Goal: Communication & Community: Answer question/provide support

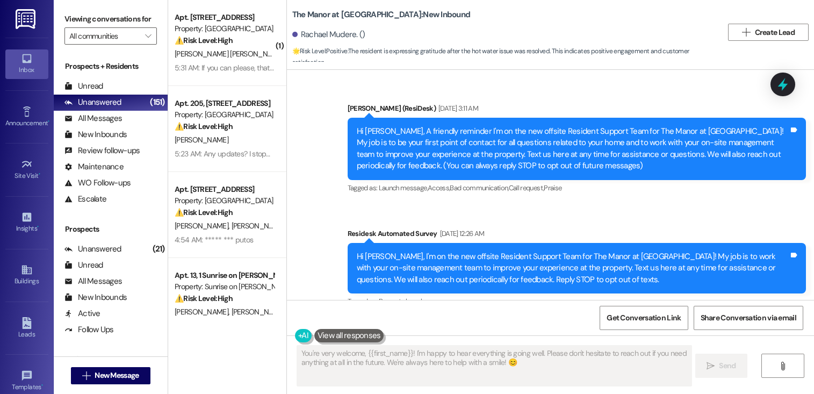
scroll to position [7365, 0]
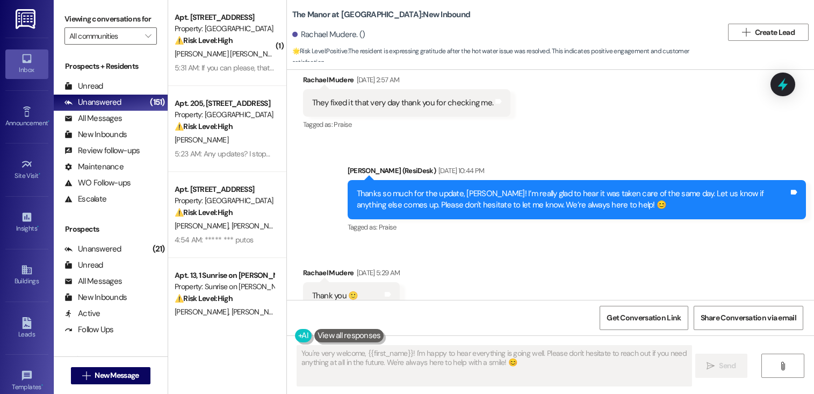
click at [647, 188] on div "Thanks so much for the update, Rachael! I’m really glad to hear it was taken ca…" at bounding box center [573, 199] width 432 height 23
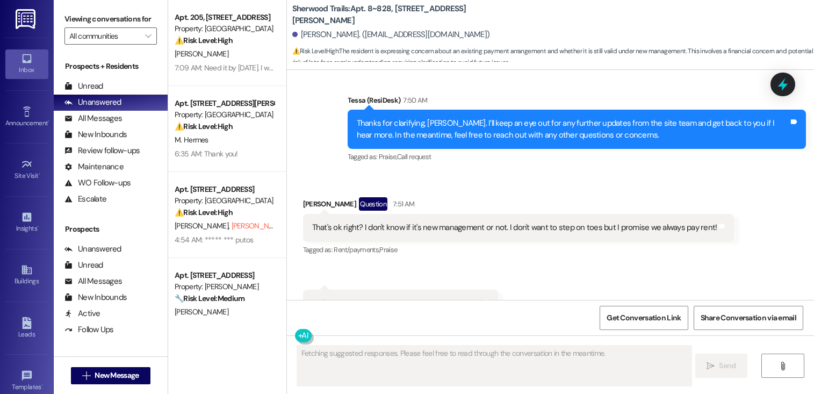
scroll to position [1057, 0]
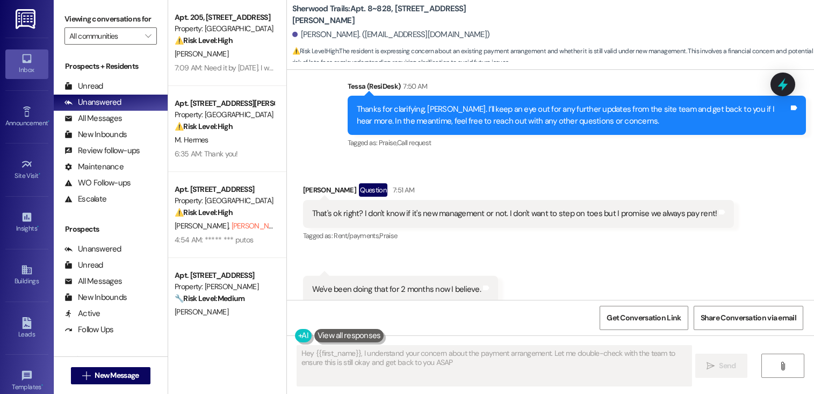
type textarea "Hey {{first_name}}, I understand your concern about the payment arrangement. Le…"
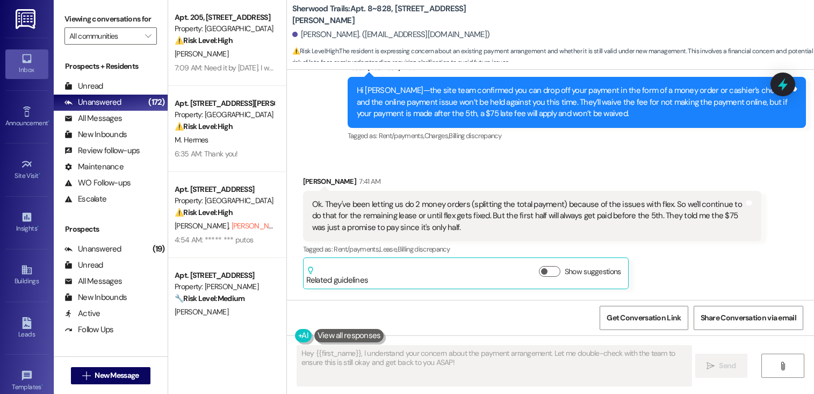
scroll to position [1057, 0]
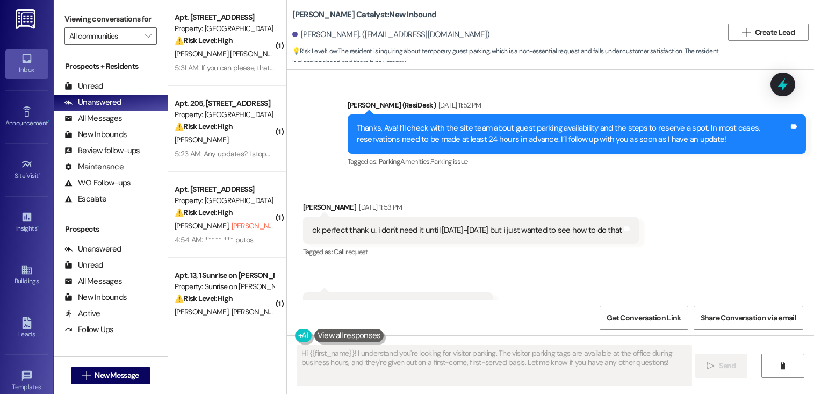
scroll to position [1562, 0]
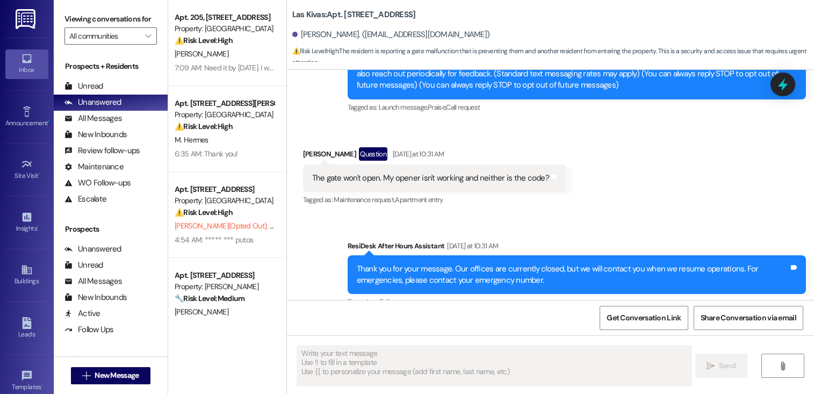
type textarea "Fetching suggested responses. Please feel free to read through the conversation…"
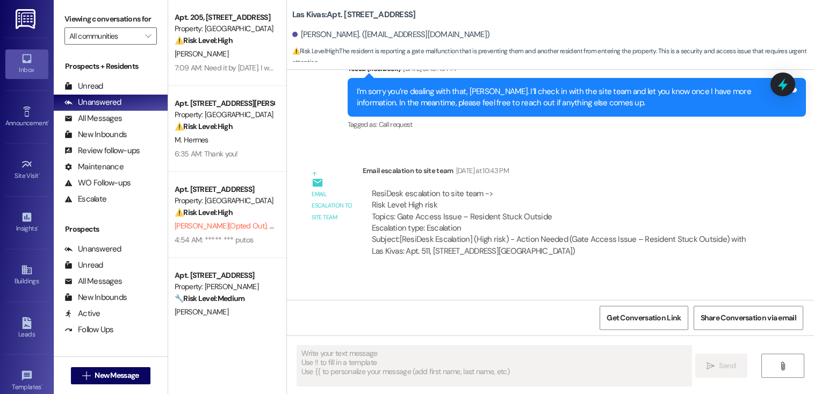
scroll to position [453, 0]
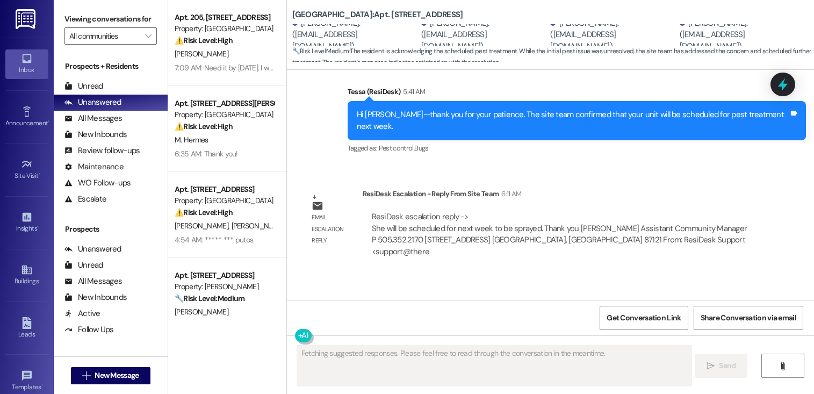
scroll to position [1043, 0]
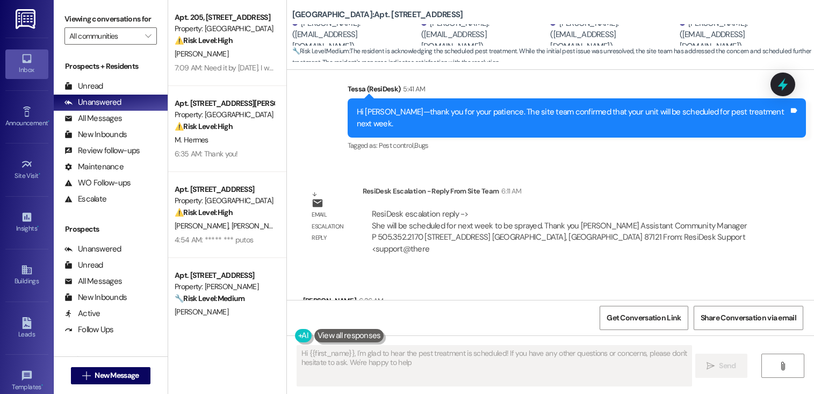
type textarea "Hi {{first_name}}, I'm glad to hear the pest treatment is scheduled! If you hav…"
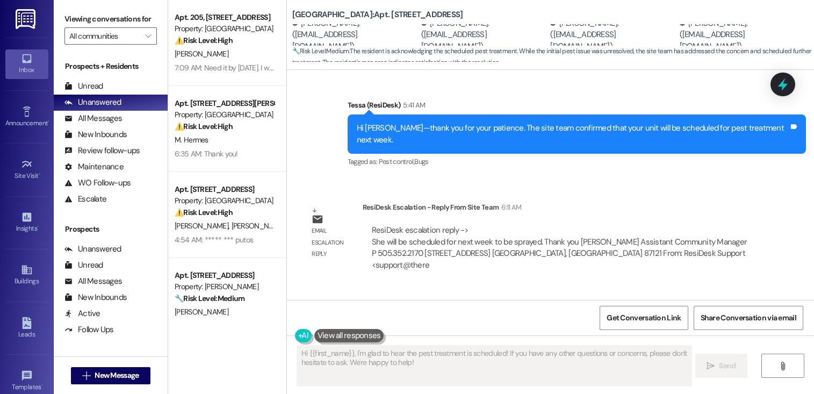
scroll to position [1007, 0]
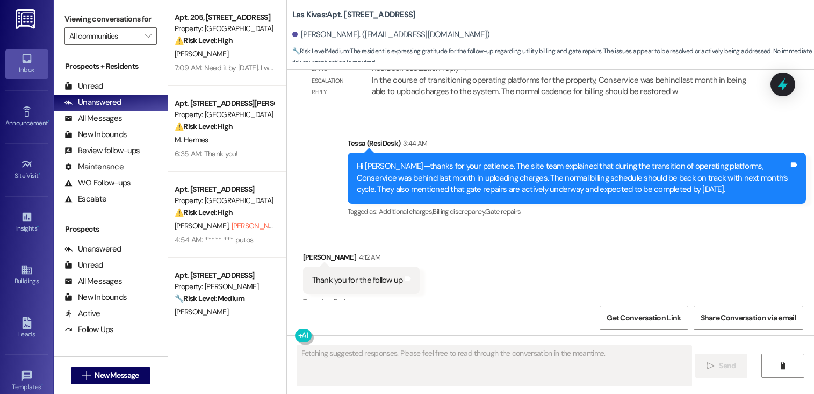
scroll to position [1578, 0]
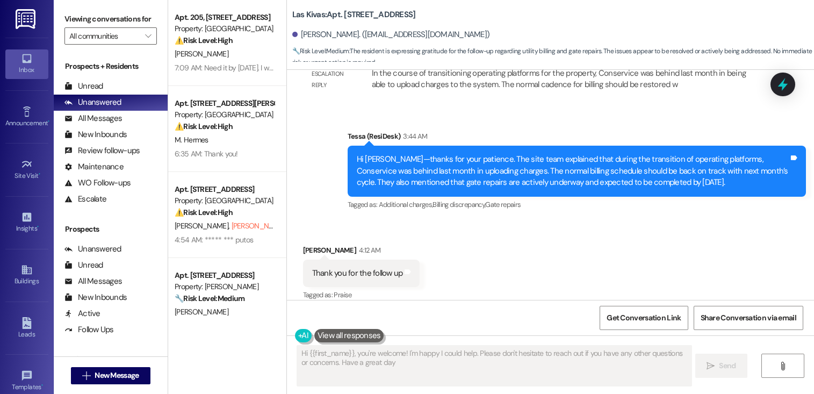
type textarea "Hi {{first_name}}, you're welcome! I'm happy I could help. Please don't hesitat…"
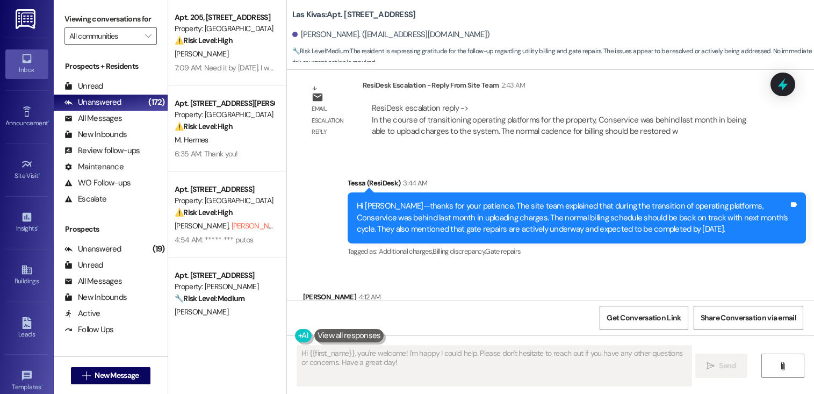
scroll to position [1669, 0]
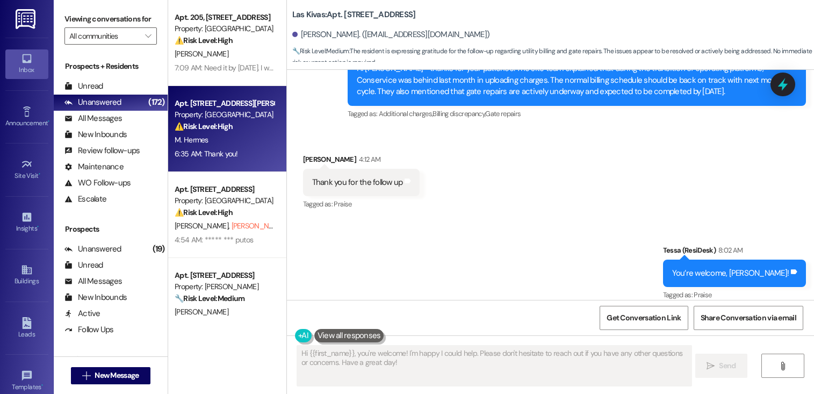
click at [198, 98] on div "Apt. [STREET_ADDRESS][PERSON_NAME]" at bounding box center [224, 103] width 99 height 11
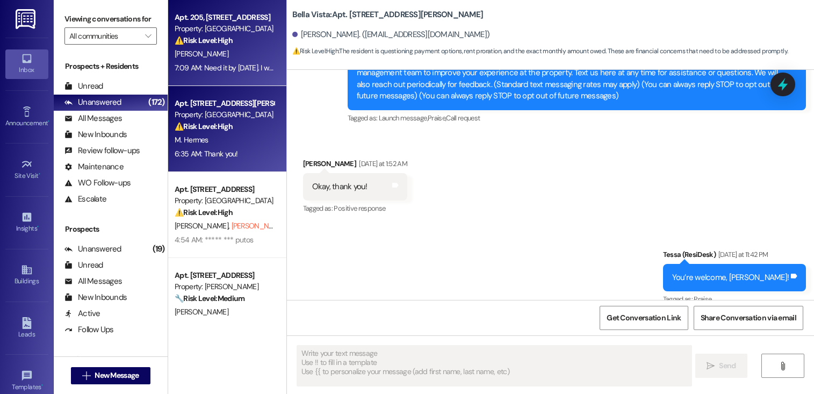
click at [234, 62] on div "7:09 AM: Need it by tomorrow. I won't pay a month to month price if you don't g…" at bounding box center [225, 67] width 102 height 13
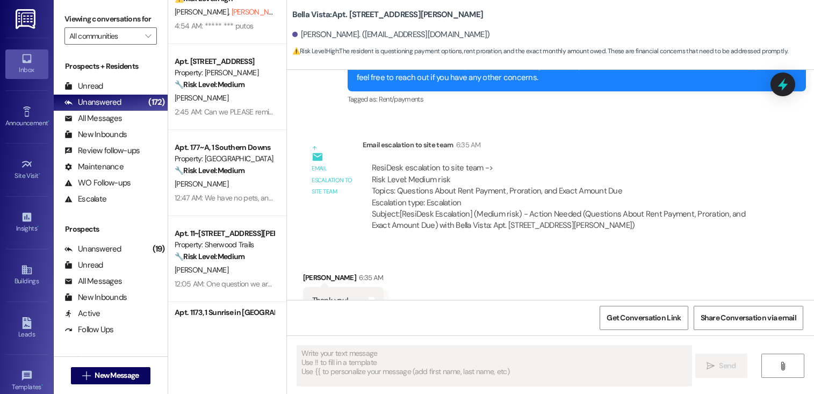
scroll to position [532, 0]
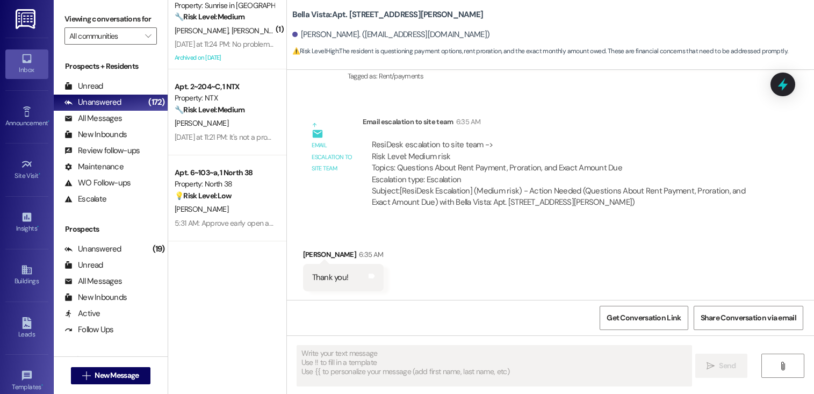
type textarea "Fetching suggested responses. Please feel free to read through the conversation…"
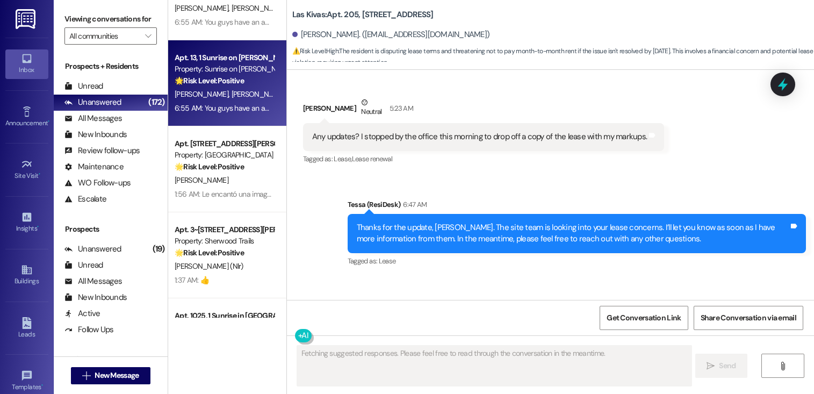
scroll to position [1285, 0]
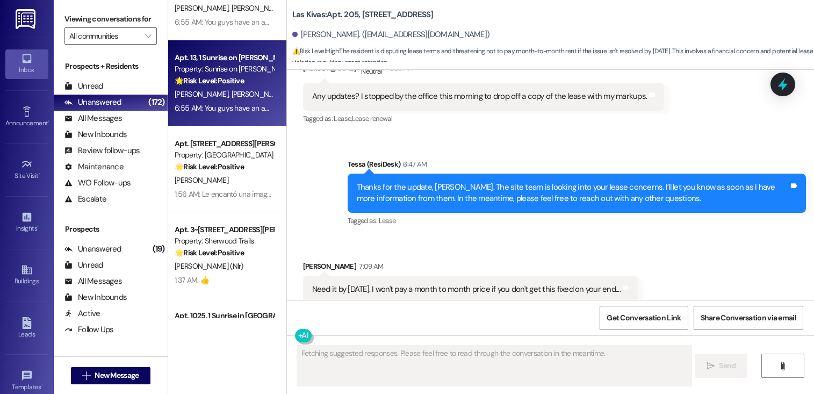
click at [231, 97] on span "M. Rangel" at bounding box center [258, 94] width 54 height 10
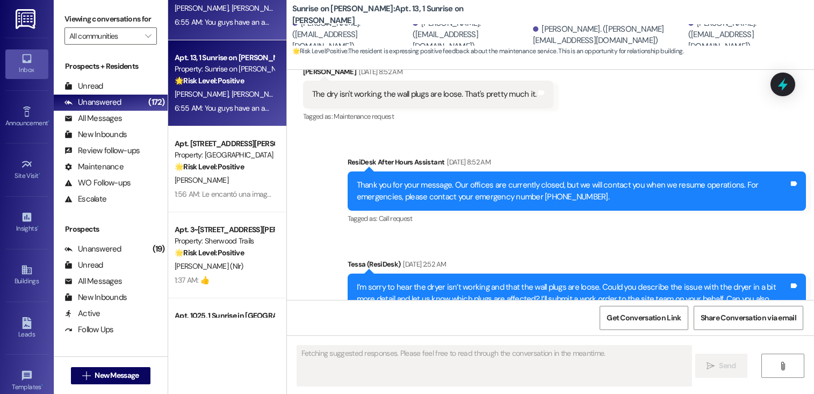
scroll to position [2929, 0]
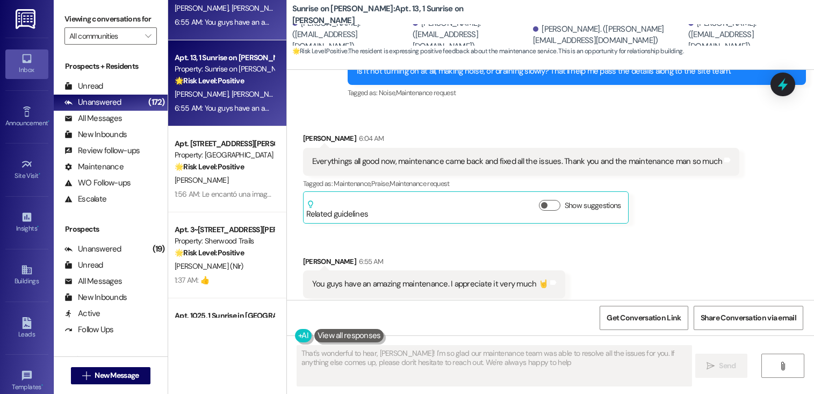
type textarea "That's wonderful to hear, Sergio! I'm so glad our maintenance team was able to …"
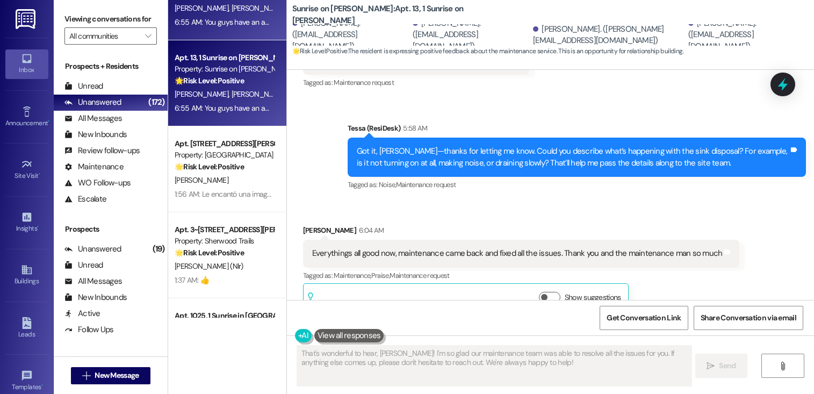
scroll to position [2723, 0]
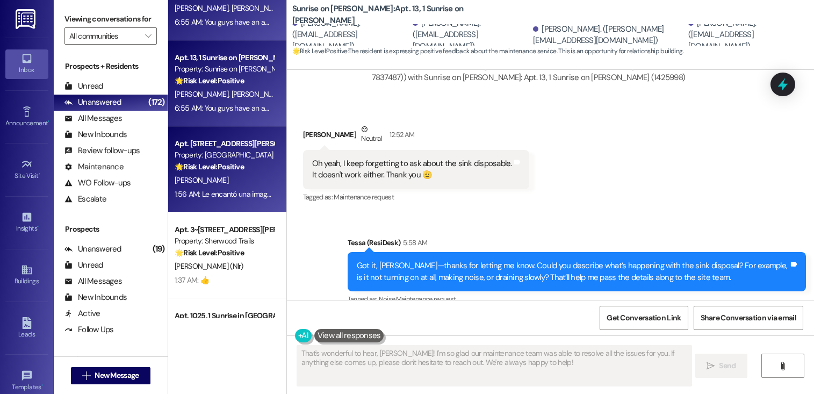
click at [193, 143] on div "Apt. 512, 1015 King George Blvd" at bounding box center [224, 143] width 99 height 11
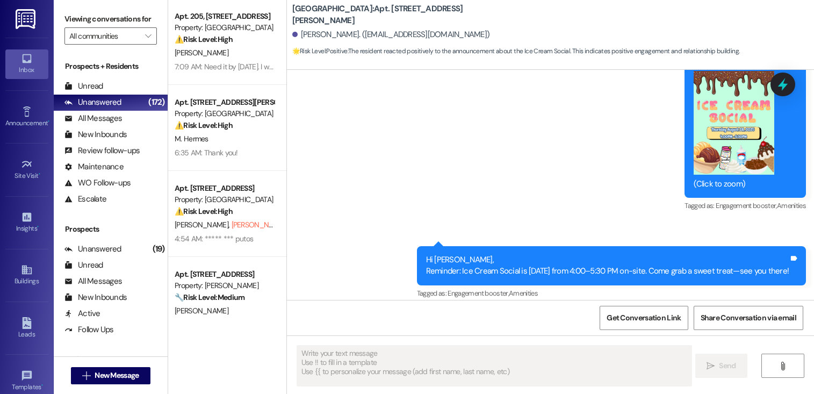
scroll to position [0, 0]
type textarea "Fetching suggested responses. Please feel free to read through the conversation…"
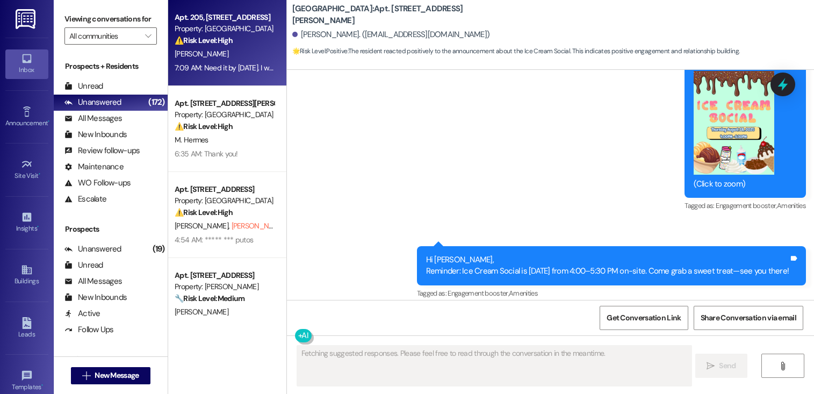
scroll to position [919, 0]
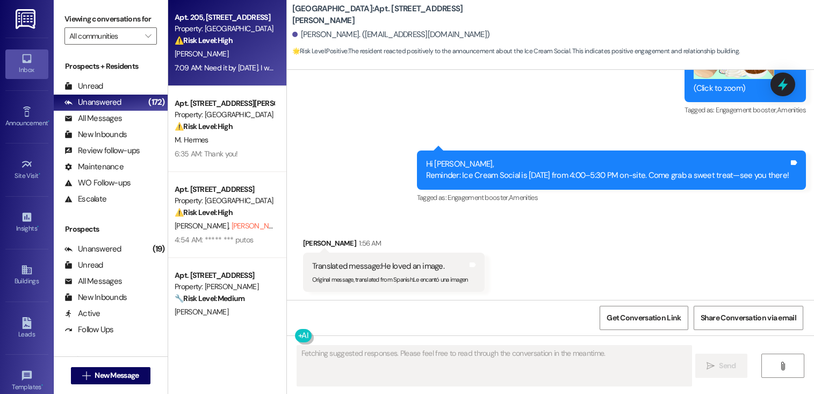
click at [218, 77] on div "Apt. 205, 4777 Tramway Blvd NE Property: Las Kivas ⚠️ Risk Level: High The resi…" at bounding box center [227, 43] width 118 height 86
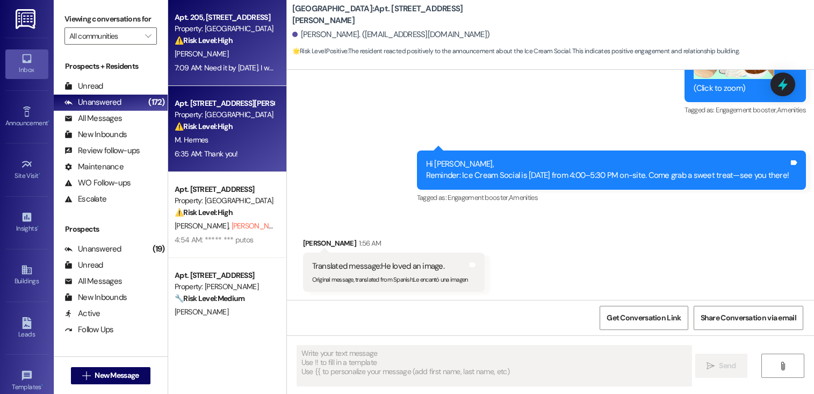
type textarea "Fetching suggested responses. Please feel free to read through the conversation…"
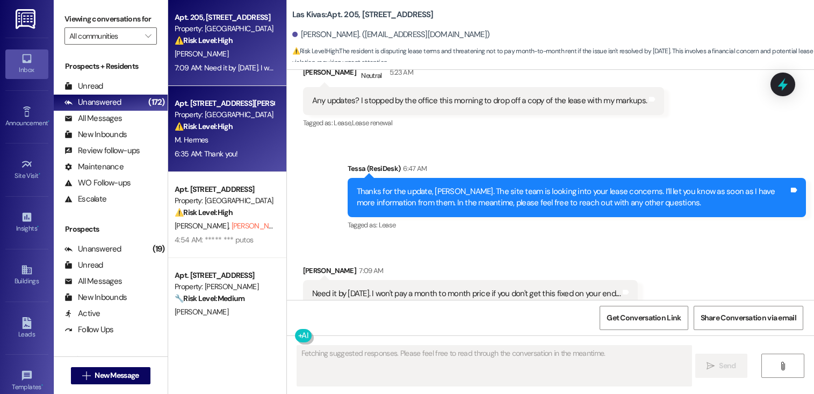
click at [228, 133] on div "Apt. 412, 1564 N Morrison Ave Property: Bella Vista ⚠️ Risk Level: High The res…" at bounding box center [225, 115] width 102 height 37
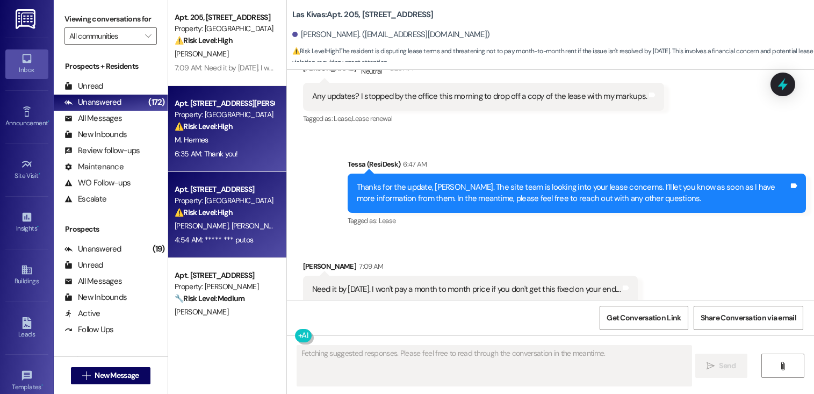
click at [214, 189] on div "Apt. [STREET_ADDRESS]" at bounding box center [224, 189] width 99 height 11
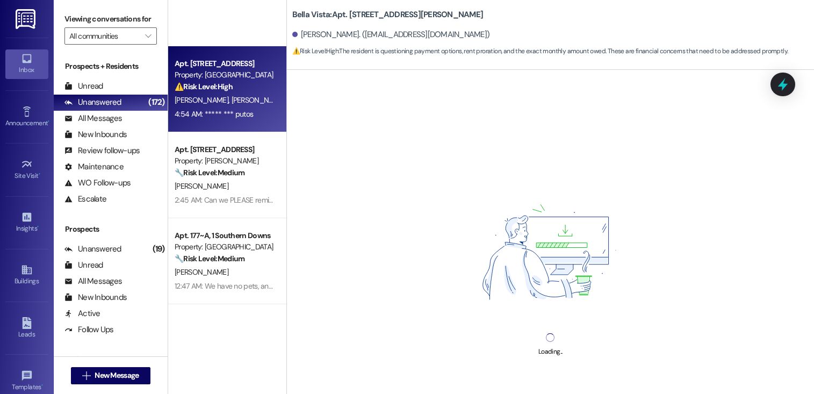
scroll to position [355, 0]
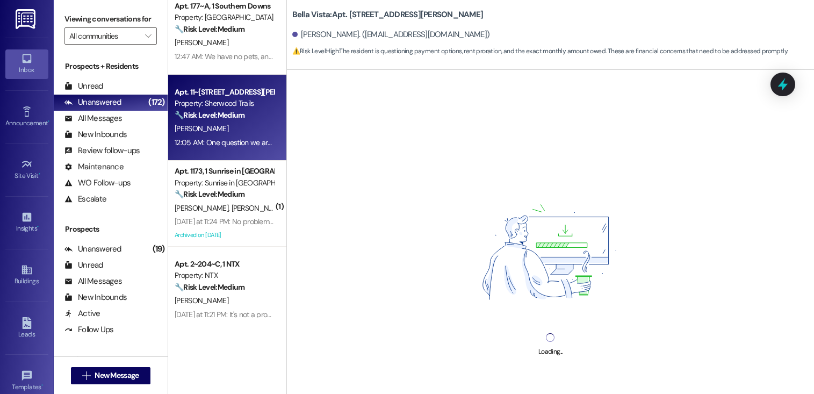
click at [216, 125] on div "[PERSON_NAME]" at bounding box center [225, 128] width 102 height 13
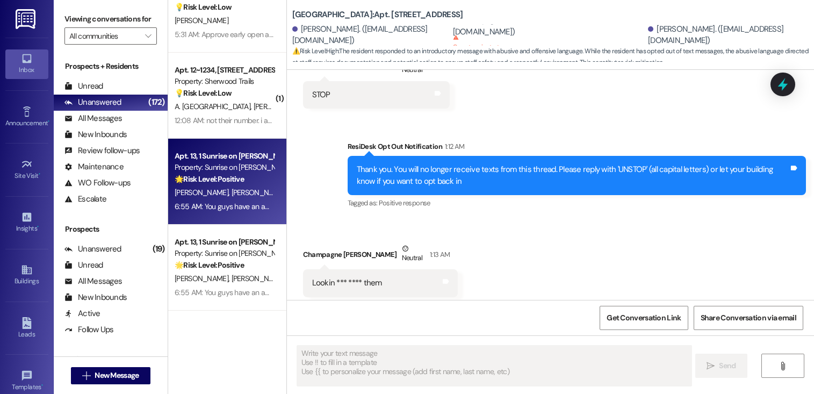
type textarea "Fetching suggested responses. Please feel free to read through the conversation…"
click at [216, 145] on div "Apt. 13, 1 Sunrise on Bethany Property: Sunrise on Bethany 🌟 Risk Level: Positi…" at bounding box center [227, 182] width 118 height 86
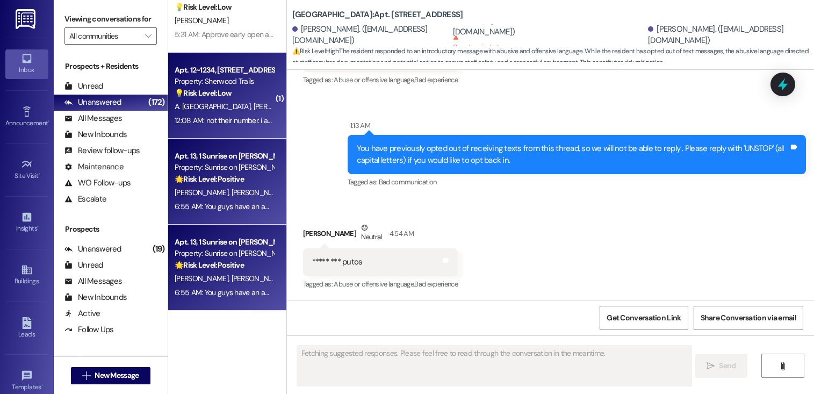
click at [222, 116] on div "12:08 AM: not their number. i am a previous resident. 12:08 AM: not their numbe…" at bounding box center [256, 121] width 162 height 10
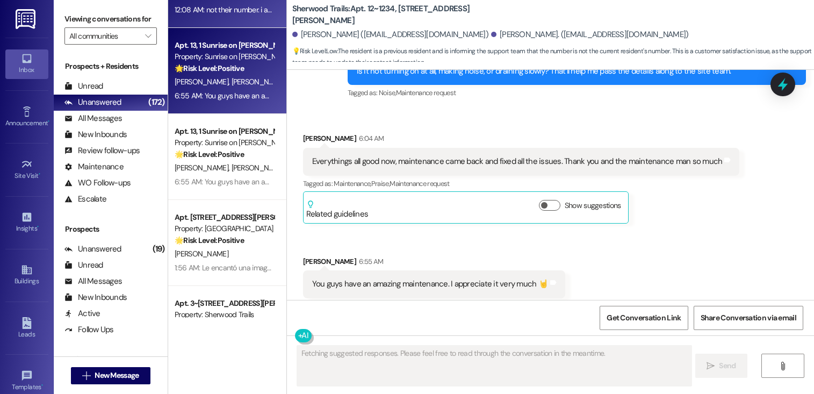
scroll to position [354, 0]
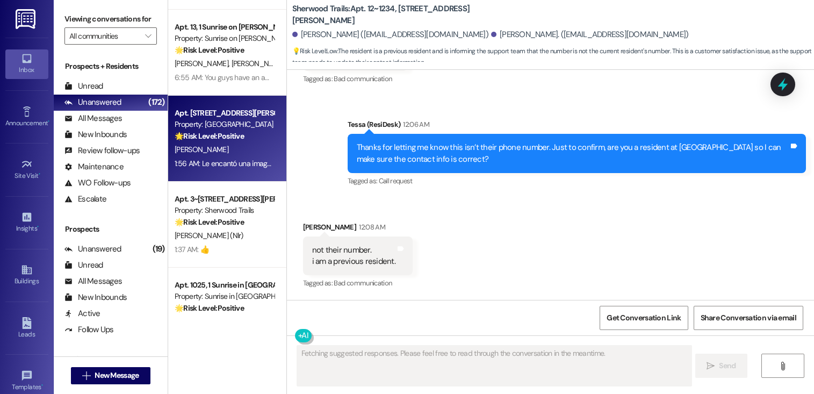
click at [211, 153] on div "K. Collins" at bounding box center [225, 149] width 102 height 13
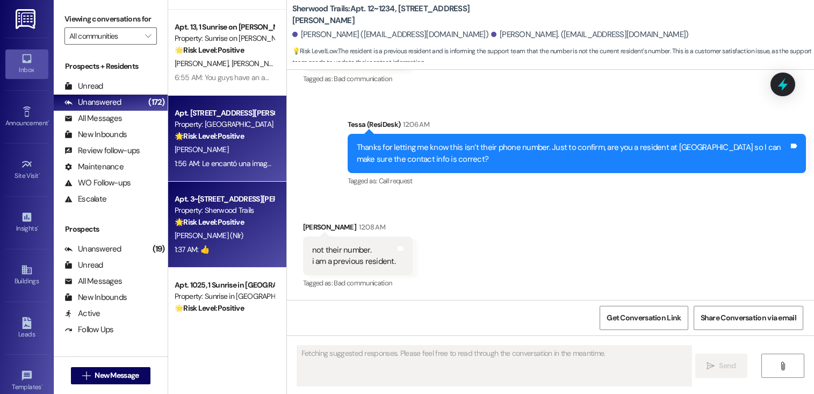
click at [200, 199] on div "Apt. 3~315, 10401 Brockington Road" at bounding box center [224, 198] width 99 height 11
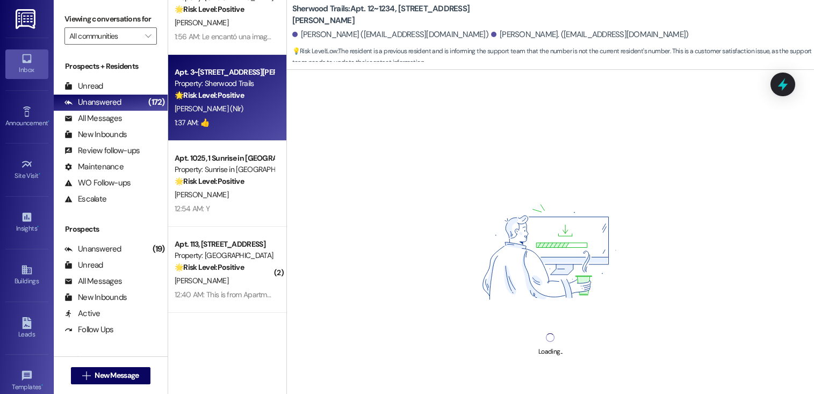
scroll to position [1283, 0]
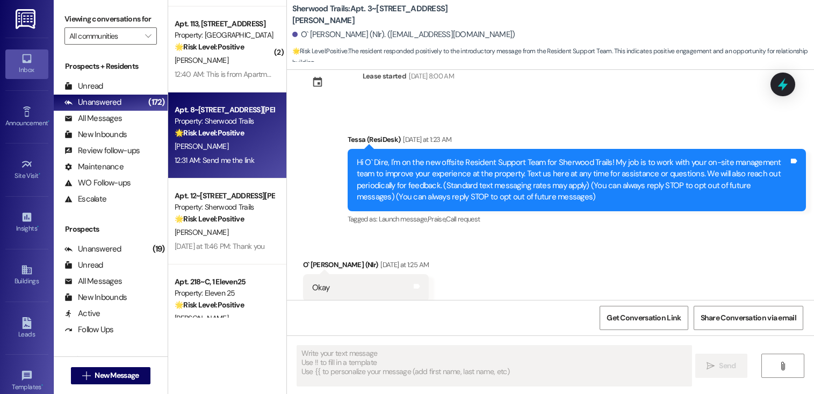
click at [202, 175] on div "Apt. 8~812, 10401 Brockington Road Property: Sherwood Trails 🌟 Risk Level: Posi…" at bounding box center [227, 135] width 118 height 86
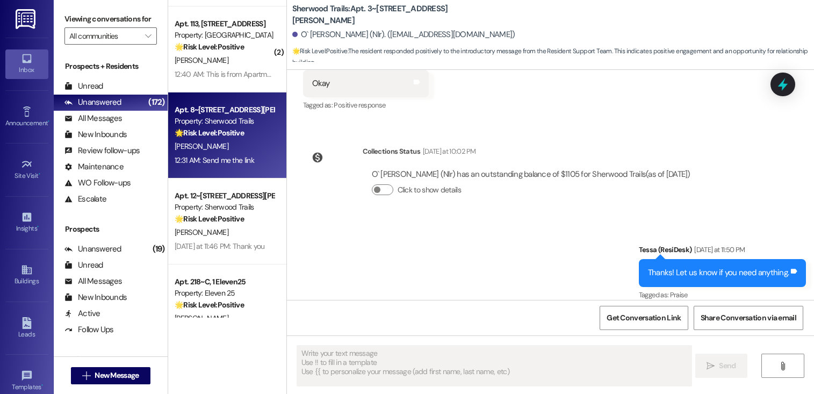
click at [207, 145] on div "A. Weber" at bounding box center [225, 146] width 102 height 13
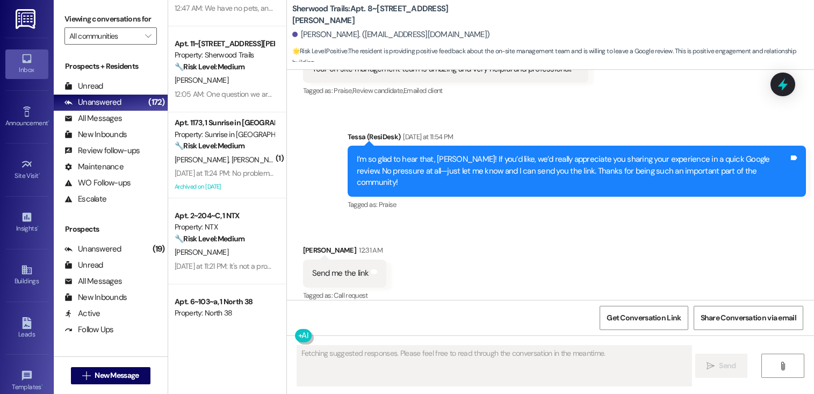
scroll to position [0, 0]
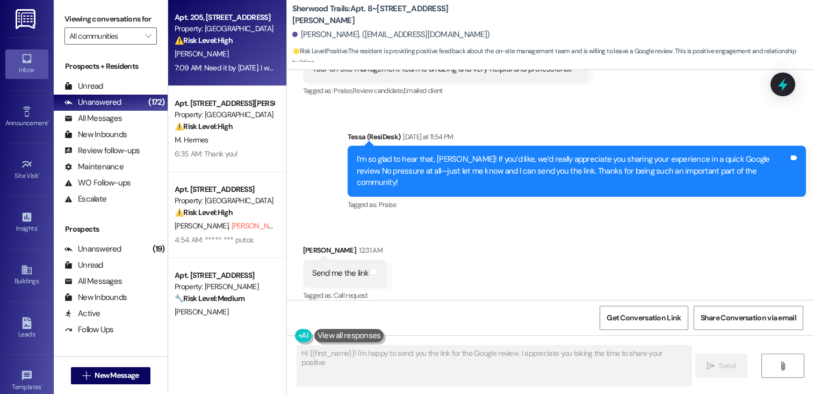
type textarea "Hi {{first_name}}! I'm happy to send you the link for the Google review. I appr…"
click at [228, 67] on div "7:09 AM: Need it by tomorrow. I won't pay a month to month price if you don't g…" at bounding box center [332, 68] width 315 height 10
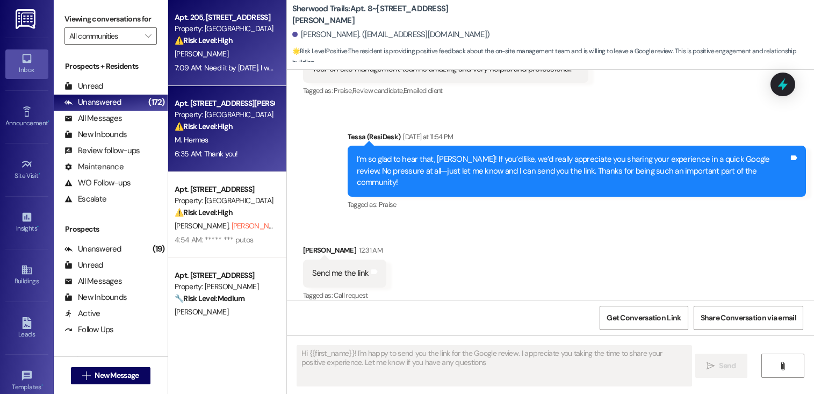
type textarea "Hi {{first_name}}! I'm happy to send you the link for the Google review. I appr…"
click at [203, 135] on div "M. Hermes" at bounding box center [225, 139] width 102 height 13
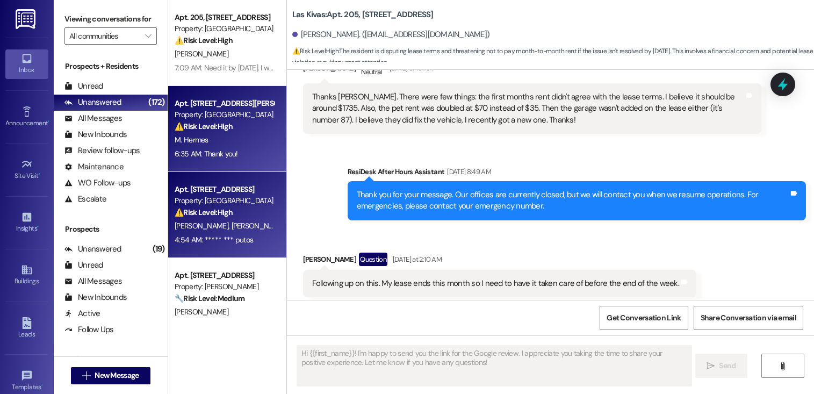
type textarea "Fetching suggested responses. Please feel free to read through the conversation…"
click at [191, 193] on div "Apt. [STREET_ADDRESS]" at bounding box center [224, 189] width 99 height 11
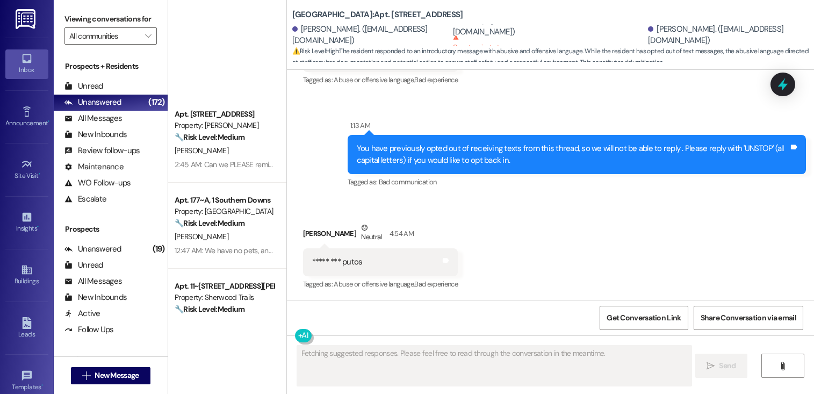
scroll to position [376, 0]
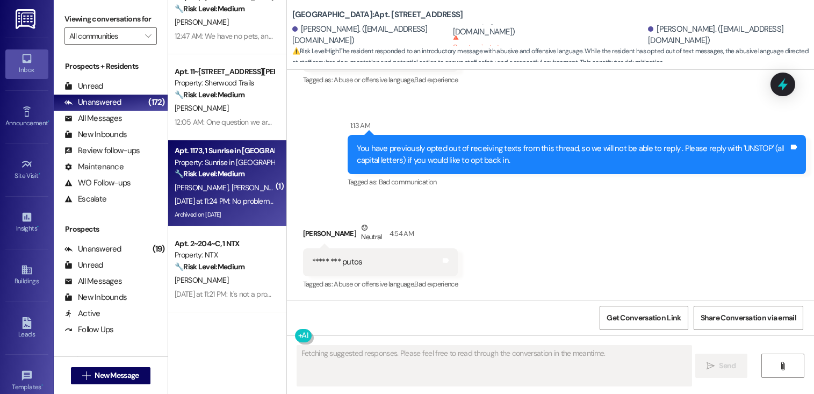
click at [194, 172] on strong "🔧 Risk Level: Medium" at bounding box center [210, 174] width 70 height 10
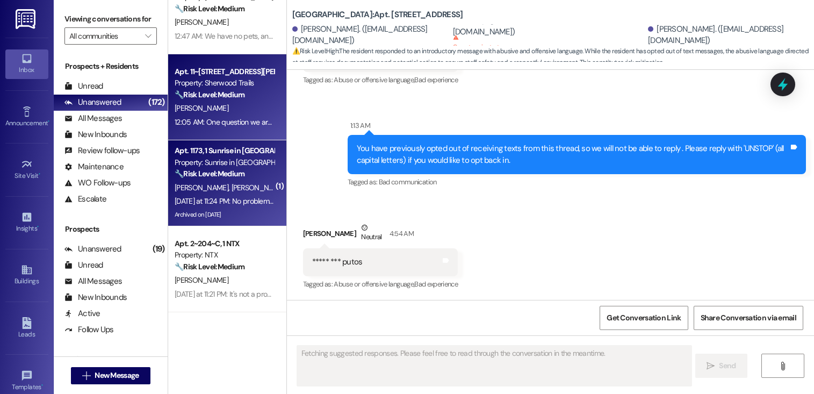
click at [200, 126] on div "12:05 AM: One question we are still paying our rent on the same app correct I'm…" at bounding box center [317, 122] width 285 height 10
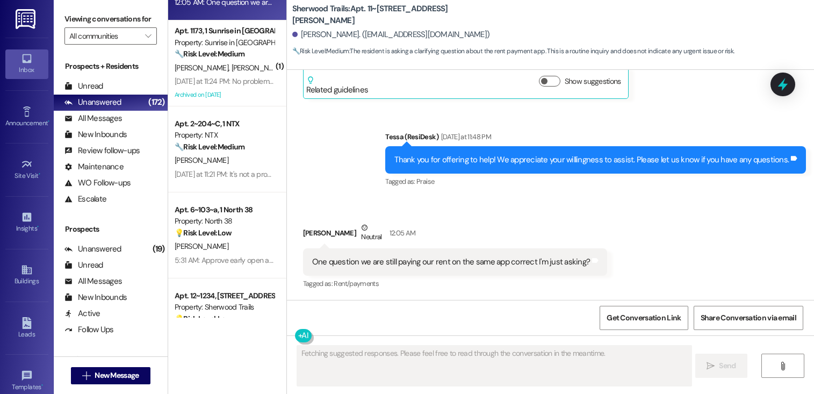
scroll to position [753, 0]
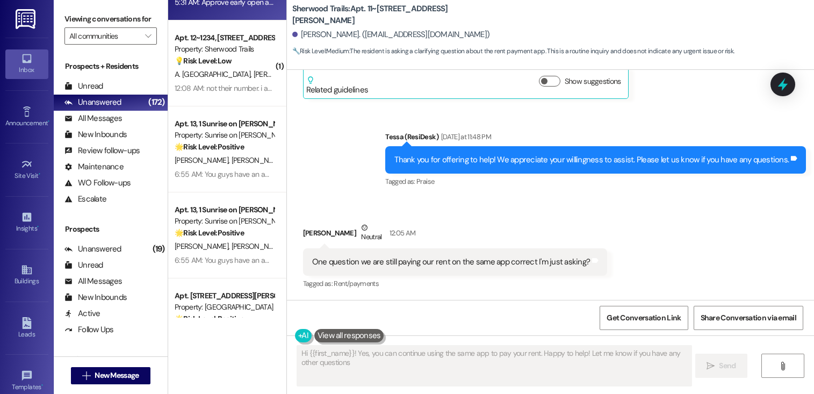
type textarea "Hi {{first_name}}! Yes, you can continue using the same app to pay your rent. H…"
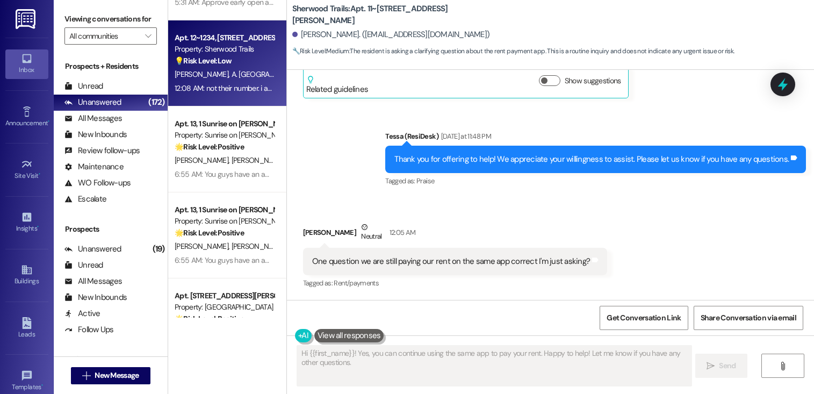
click at [217, 68] on div "R. Seville Jr A. Seville" at bounding box center [225, 74] width 102 height 13
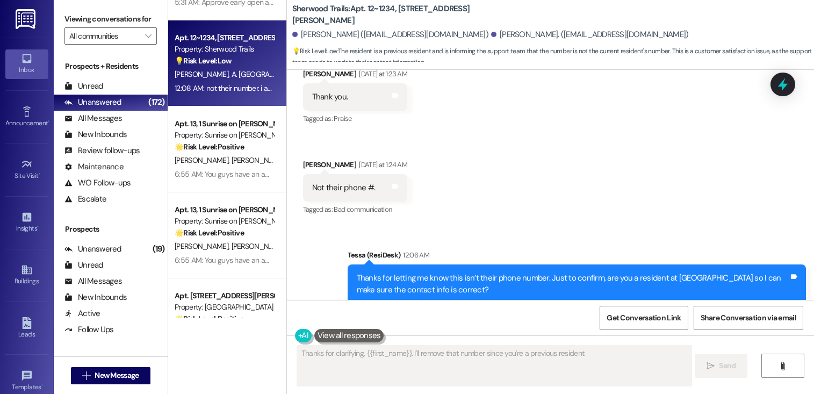
scroll to position [353, 0]
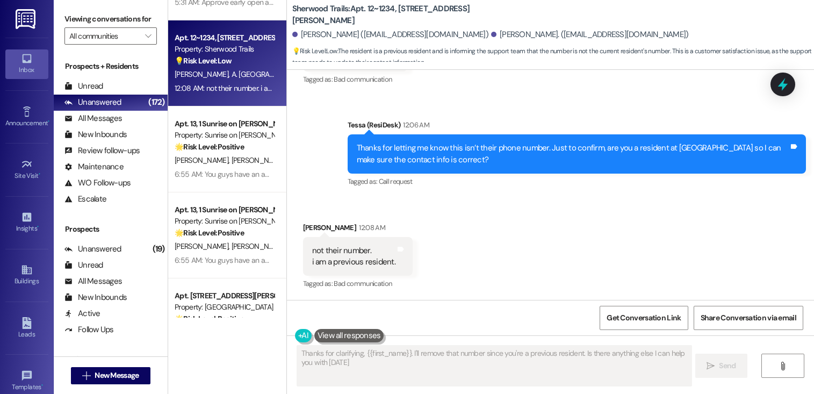
type textarea "Thanks for clarifying, {{first_name}}. I'll remove that number since you're a p…"
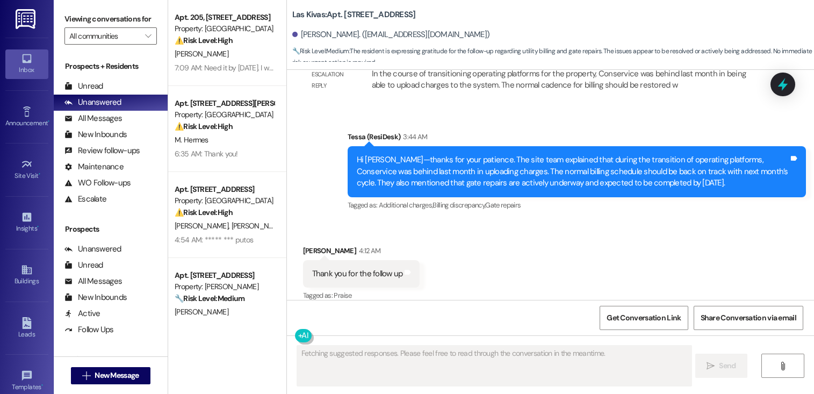
scroll to position [1578, 0]
type textarea "Hey [PERSON_NAME], I'm glad you find this a great way to communicate! Is there …"
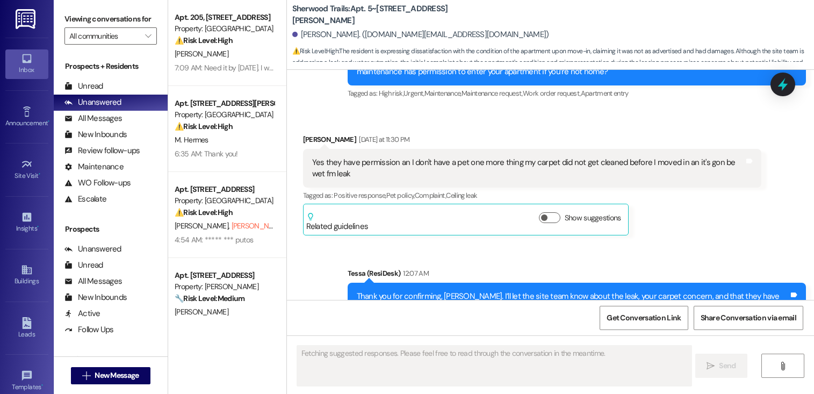
scroll to position [3265, 0]
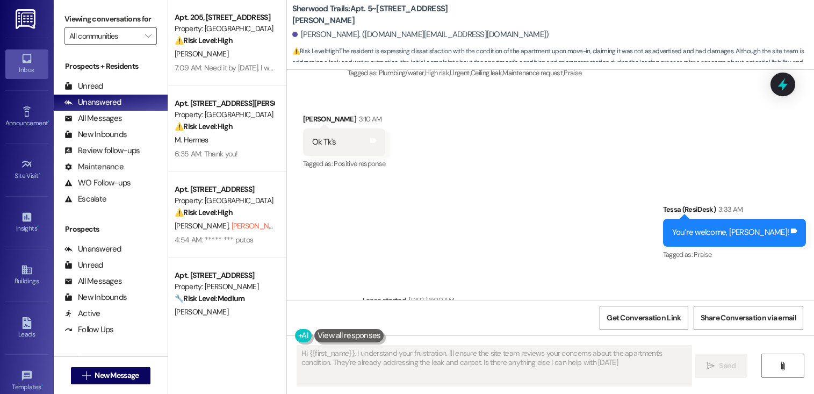
type textarea "Hi {{first_name}}, I understand your frustration. I'll ensure the site team rev…"
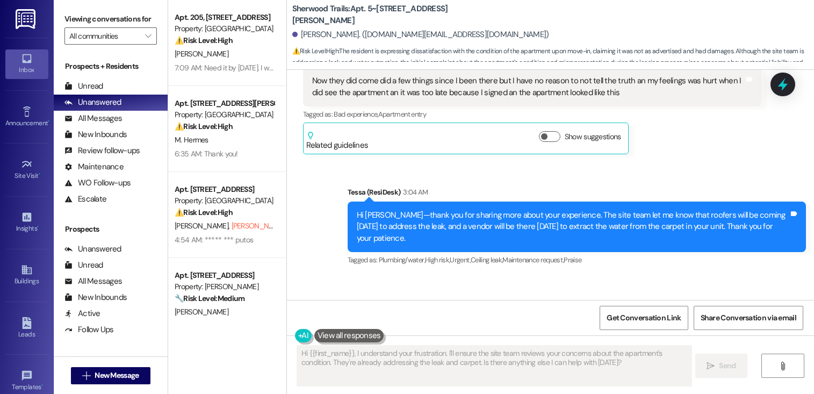
scroll to position [3089, 0]
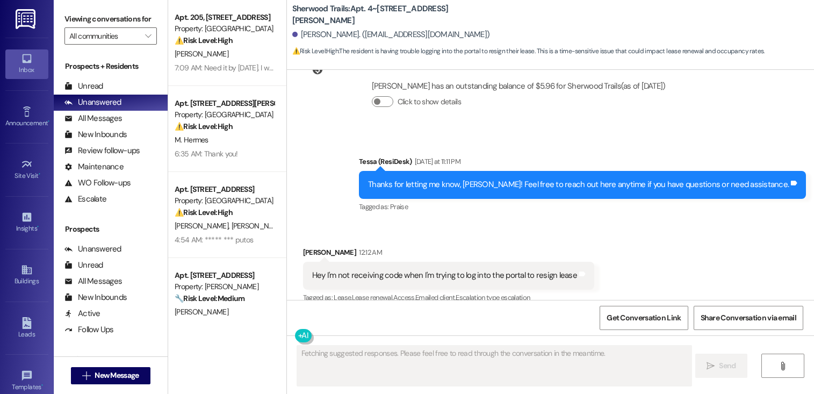
scroll to position [338, 0]
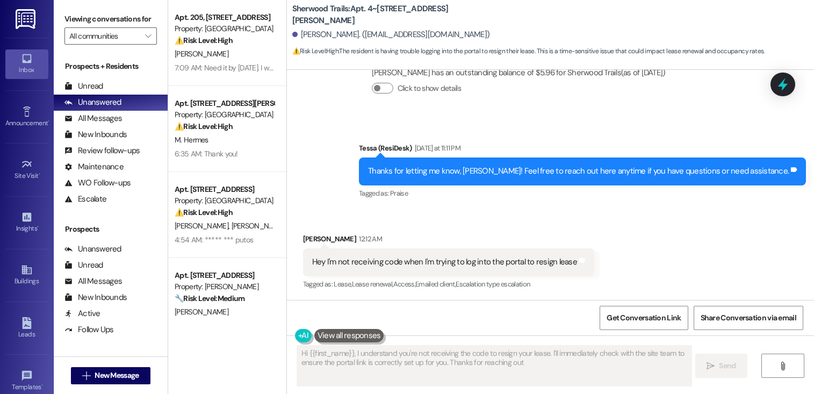
type textarea "Hi {{first_name}}, I understand you're not receiving the code to resign your le…"
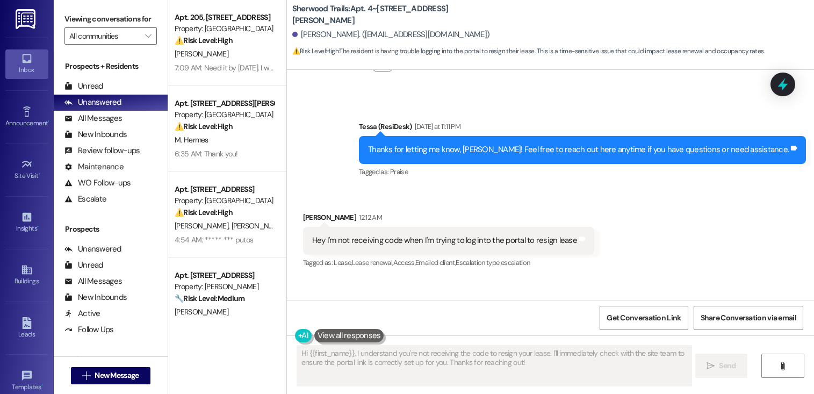
scroll to position [773, 0]
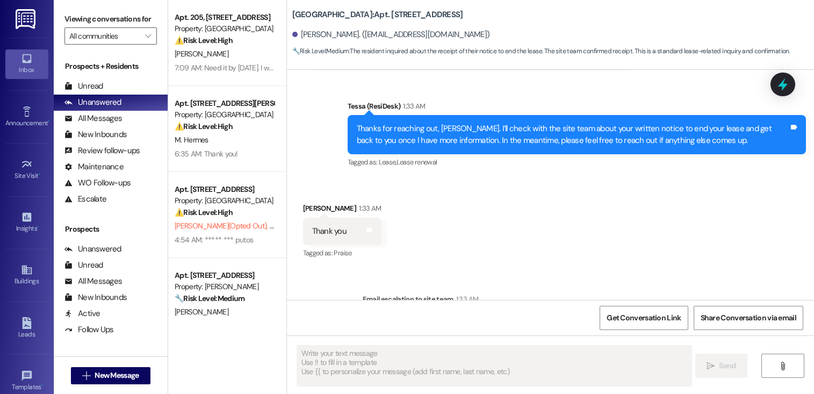
type textarea "Fetching suggested responses. Please feel free to read through the conversation…"
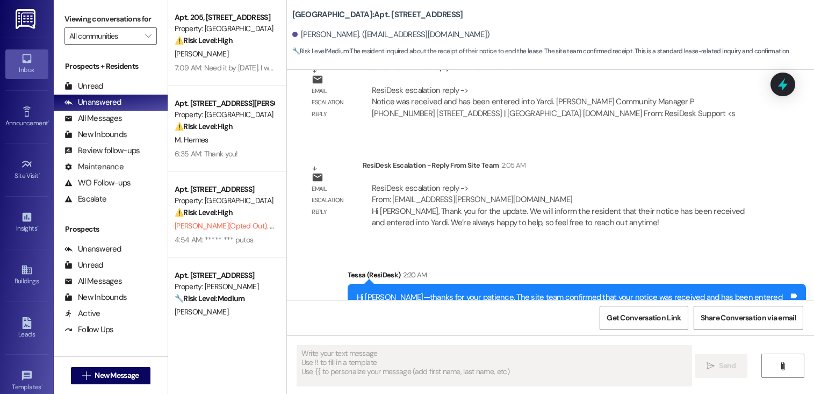
scroll to position [497, 0]
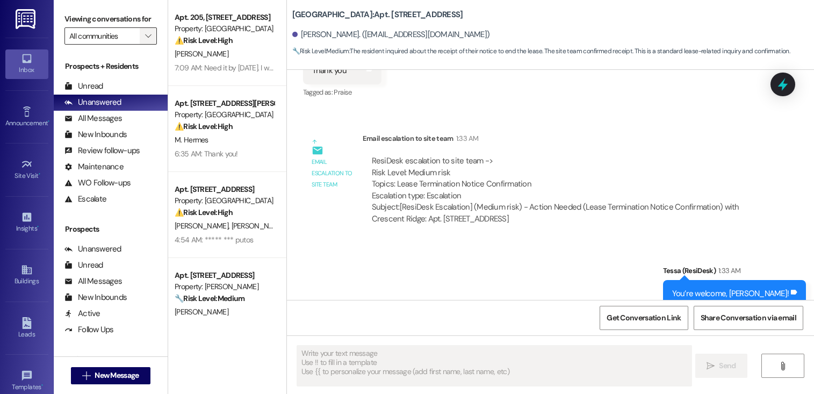
click at [145, 40] on icon "" at bounding box center [148, 36] width 6 height 9
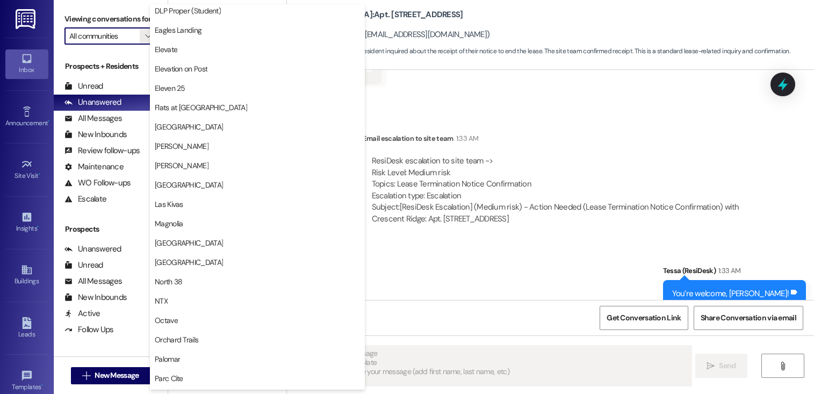
scroll to position [331, 0]
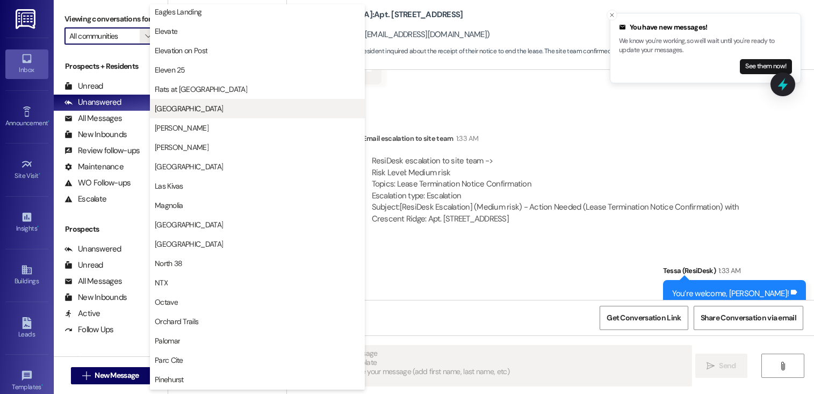
click at [204, 110] on span "Georgetown Oaks" at bounding box center [189, 108] width 68 height 11
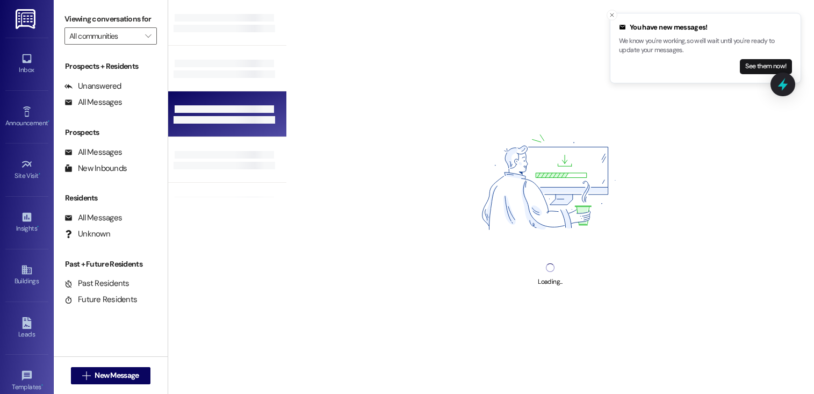
type input "Georgetown Oaks"
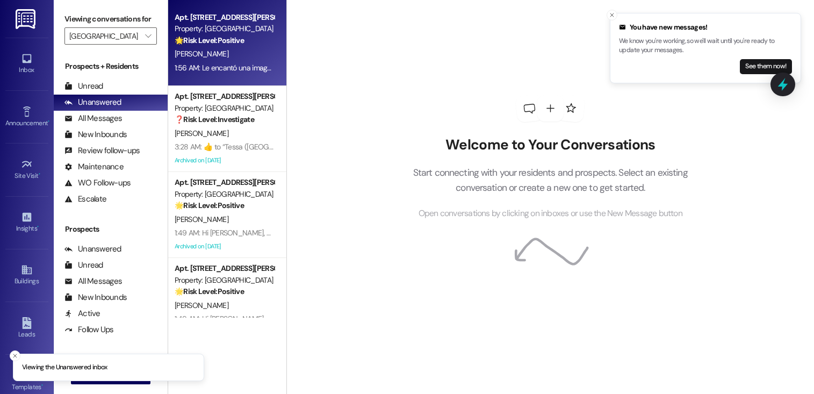
click at [253, 54] on div "K. Collins" at bounding box center [225, 53] width 102 height 13
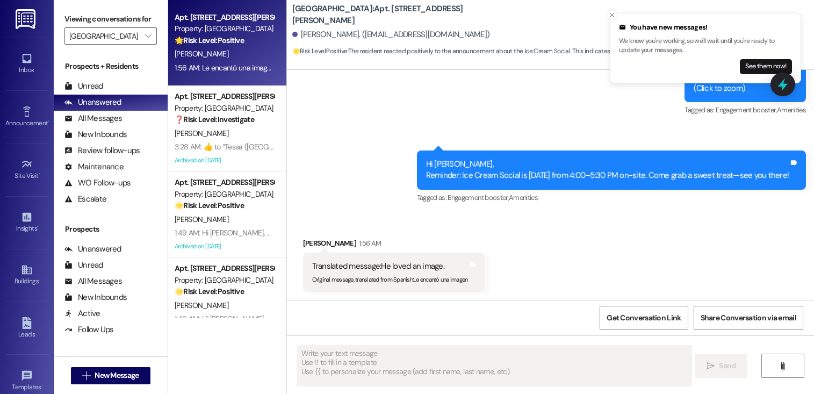
type textarea "Fetching suggested responses. Please feel free to read through the conversation…"
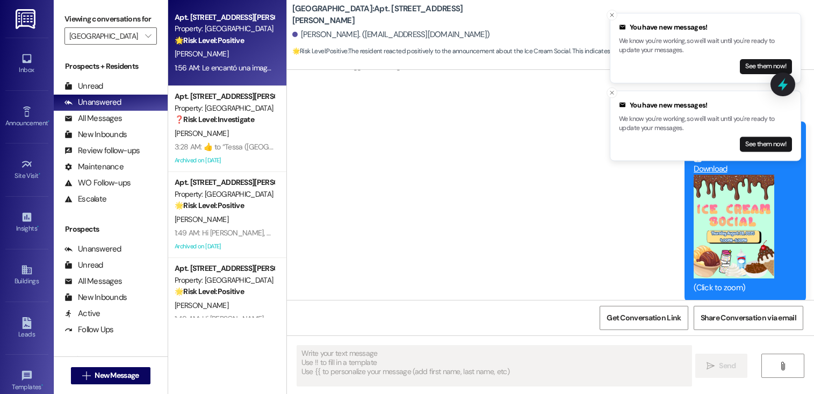
scroll to position [811, 0]
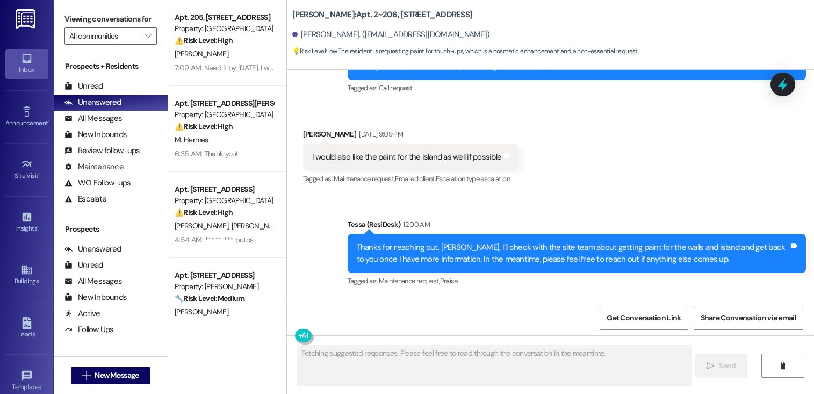
scroll to position [3234, 0]
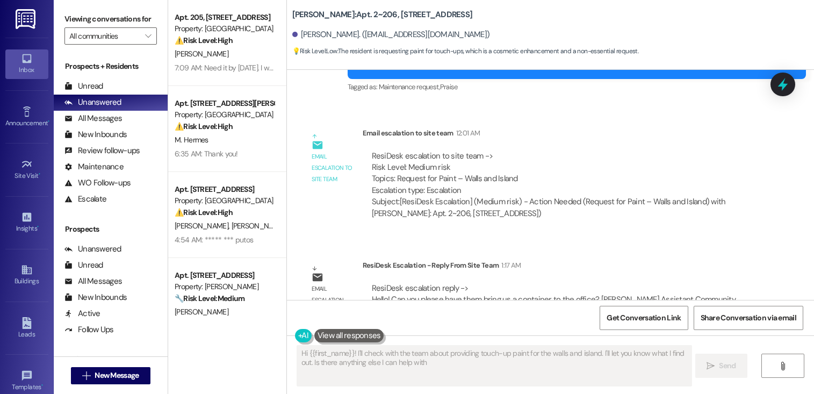
type textarea "Hi {{first_name}}! I'll check with the team about providing touch-up paint for …"
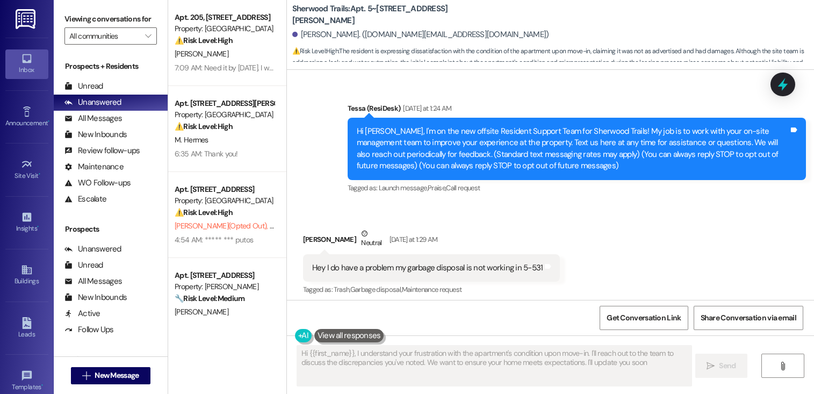
type textarea "Hi {{first_name}}, I understand your frustration with the apartment's condition…"
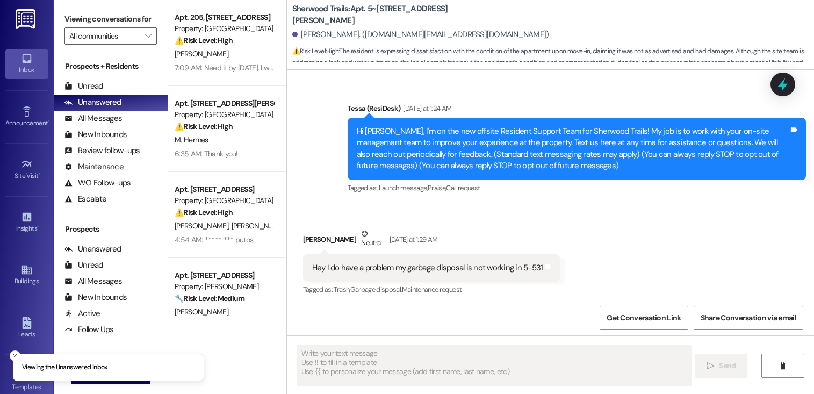
scroll to position [3265, 0]
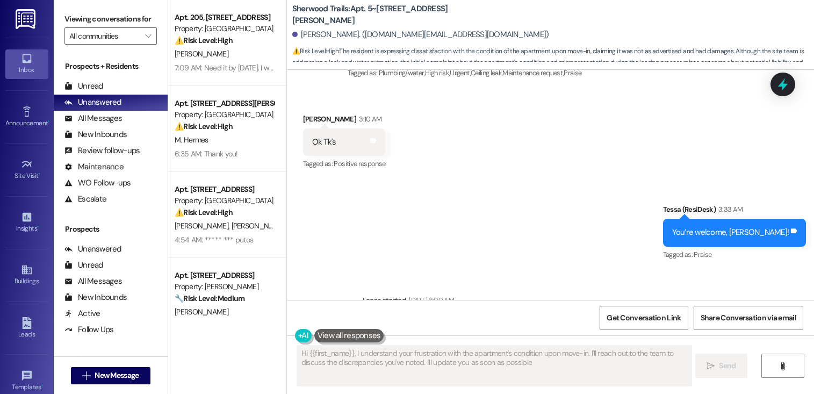
type textarea "Hi {{first_name}}, I understand your frustration with the apartment's condition…"
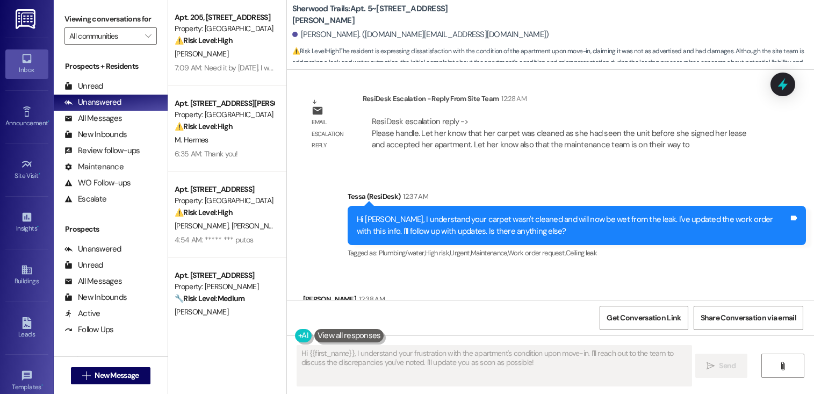
scroll to position [1827, 0]
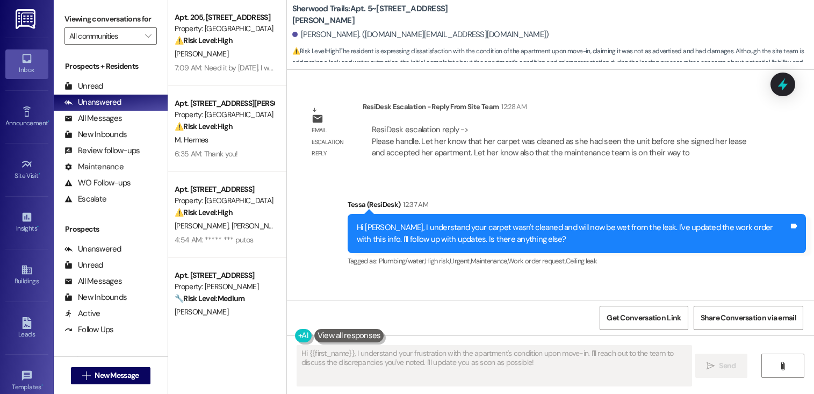
click at [543, 133] on div "ResiDesk escalation reply -> Please handle. Let her know that her carpet was cl…" at bounding box center [559, 141] width 375 height 34
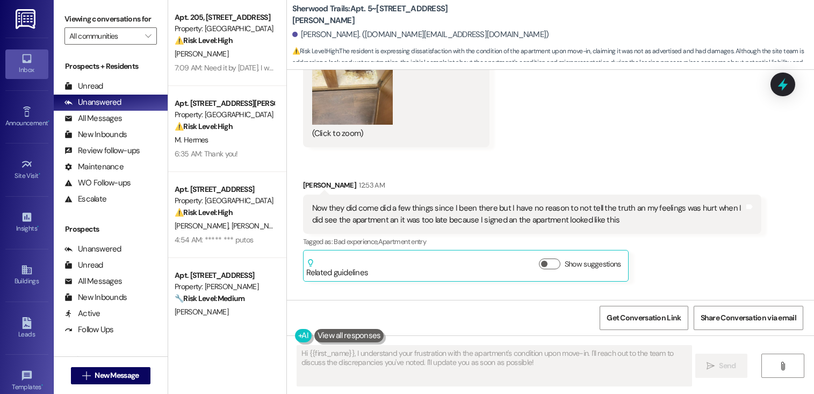
scroll to position [2976, 0]
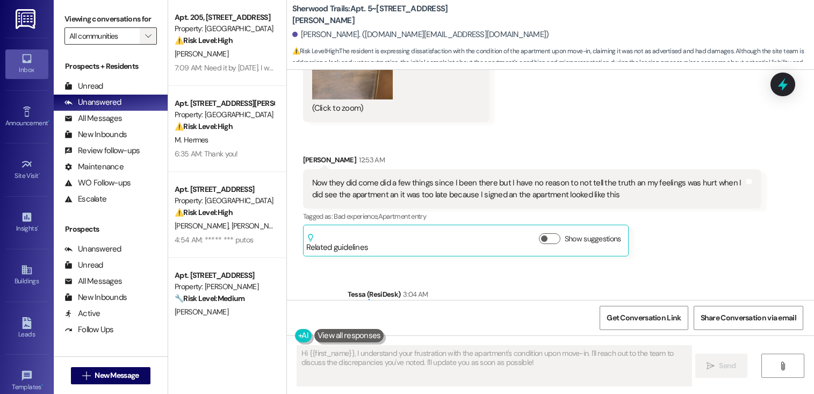
click at [146, 45] on span "" at bounding box center [148, 35] width 10 height 17
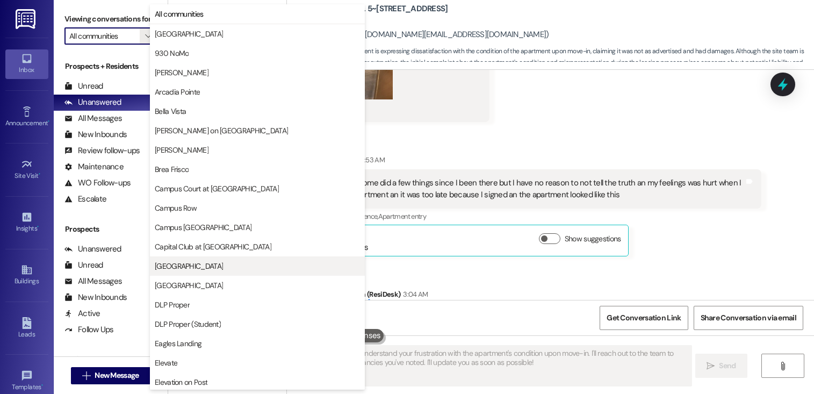
click at [194, 266] on span "Crescent Ridge" at bounding box center [189, 266] width 68 height 11
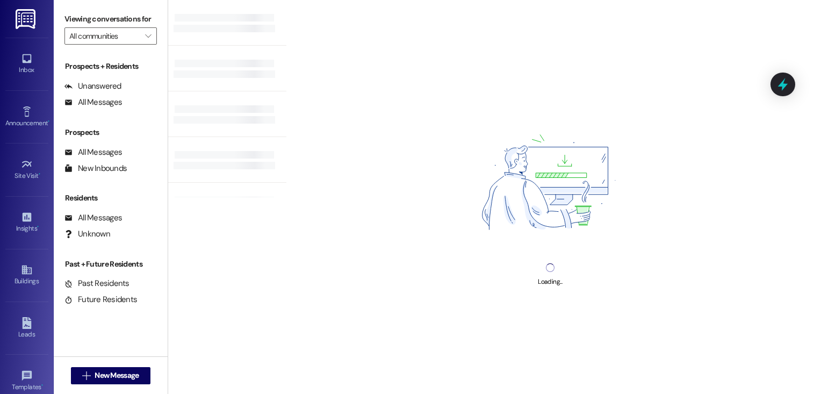
type input "Crescent Ridge"
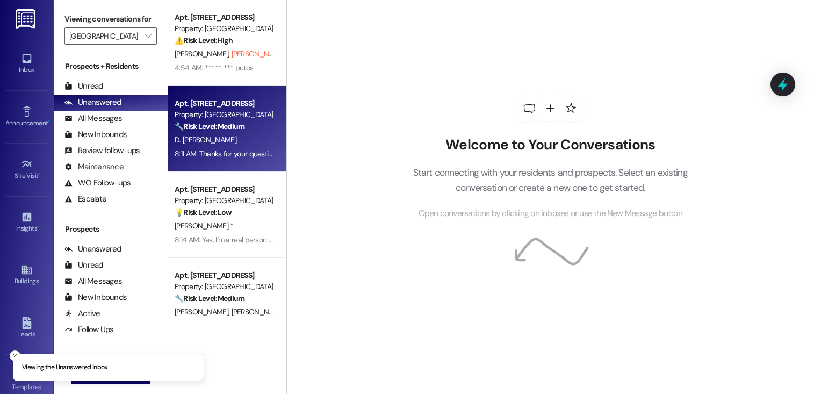
click at [236, 136] on div "D. Montes Santos" at bounding box center [225, 139] width 102 height 13
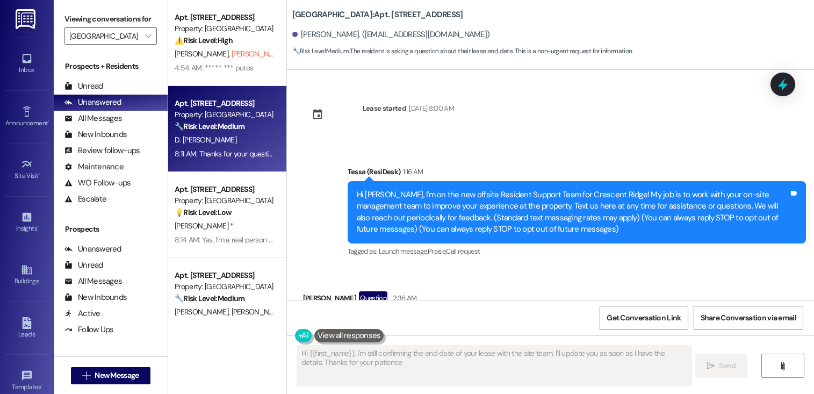
type textarea "Hi {{first_name}}, I'm still confirming the end date of your lease with the sit…"
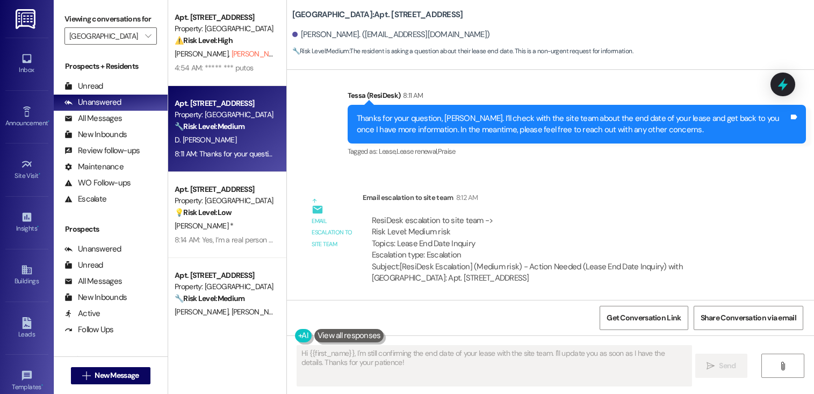
scroll to position [295, 0]
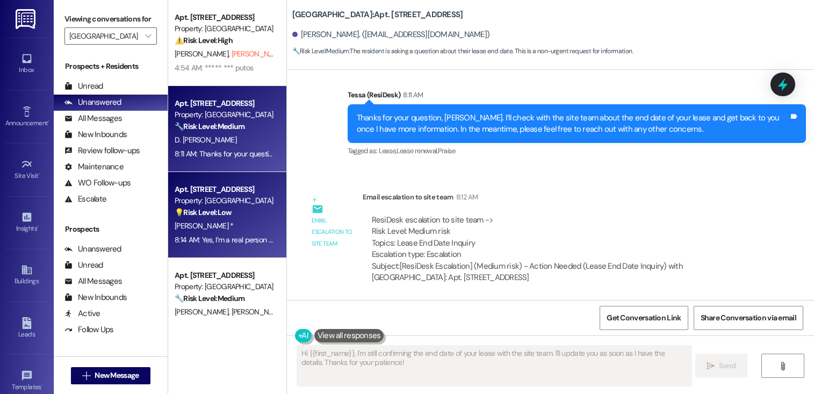
click at [233, 216] on div "💡 Risk Level: Low The resident is asking a question about the nature of the sup…" at bounding box center [224, 212] width 99 height 11
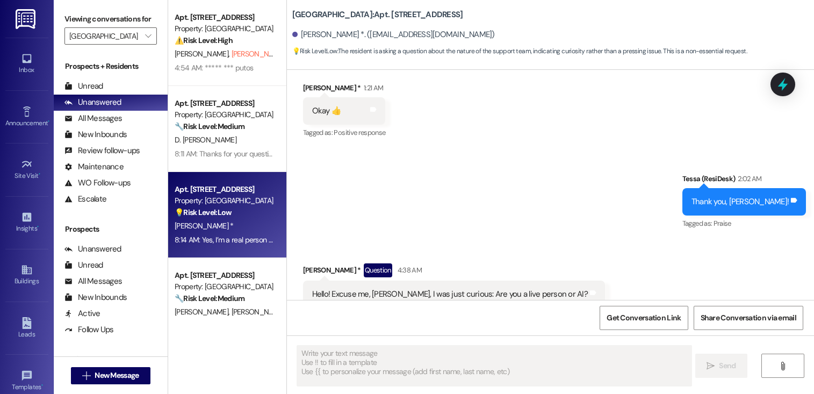
scroll to position [226, 0]
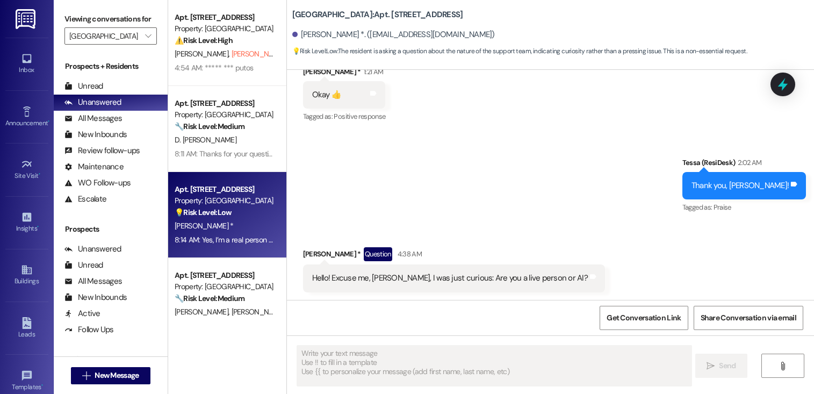
type textarea "Fetching suggested responses. Please feel free to read through the conversation…"
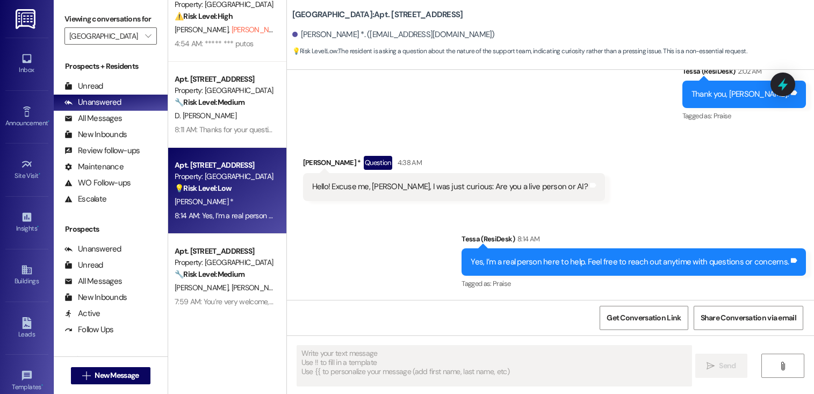
scroll to position [26, 0]
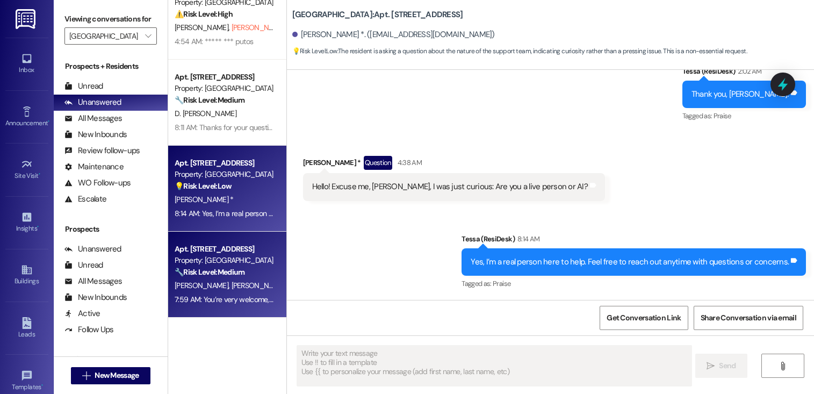
click at [182, 257] on div "Property: [GEOGRAPHIC_DATA]" at bounding box center [224, 260] width 99 height 11
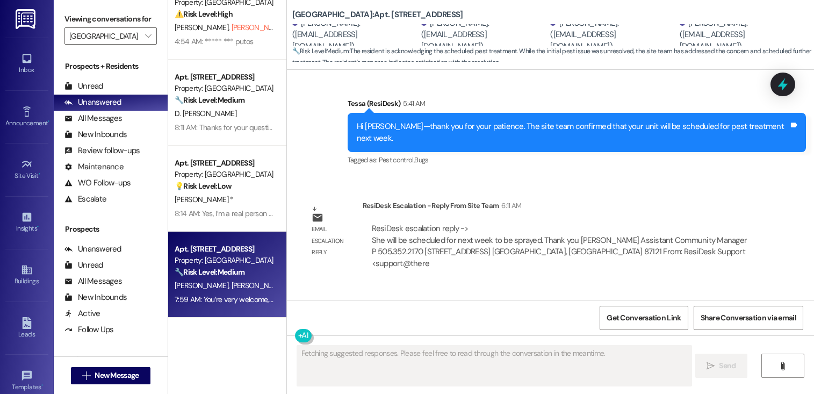
scroll to position [1043, 0]
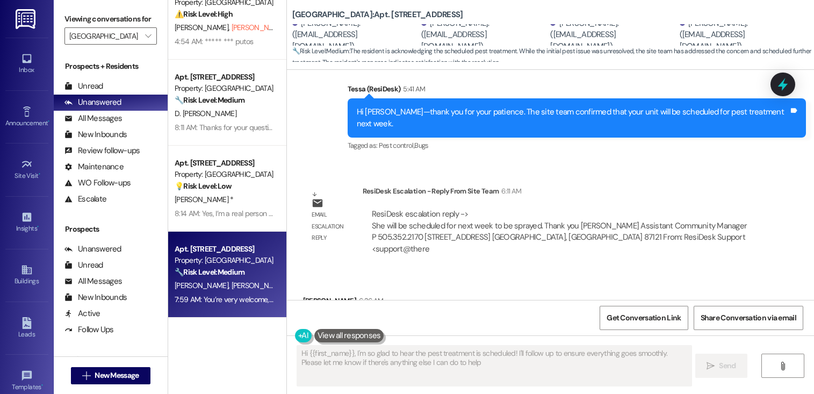
type textarea "Hi {{first_name}}, I'm so glad to hear the pest treatment is scheduled! I'll fo…"
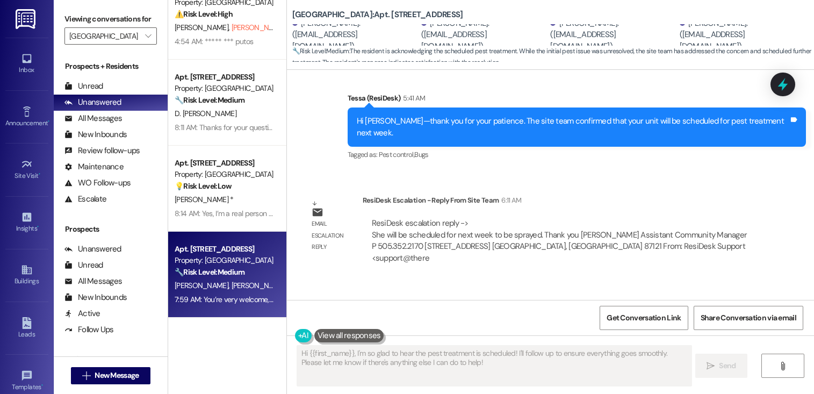
scroll to position [1132, 0]
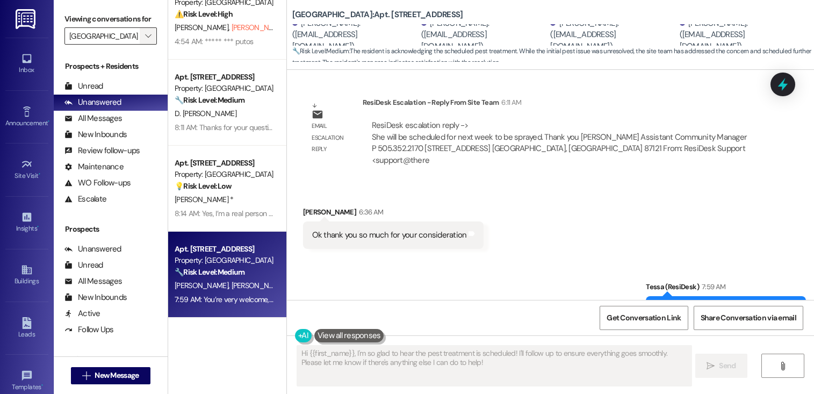
click at [145, 40] on icon "" at bounding box center [148, 36] width 6 height 9
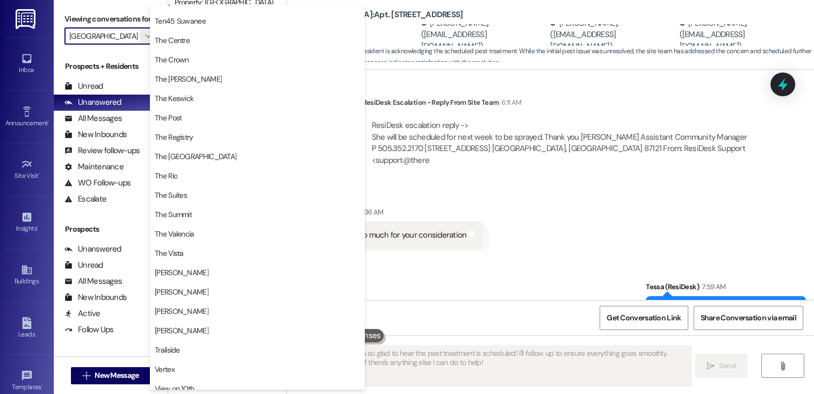
scroll to position [1027, 0]
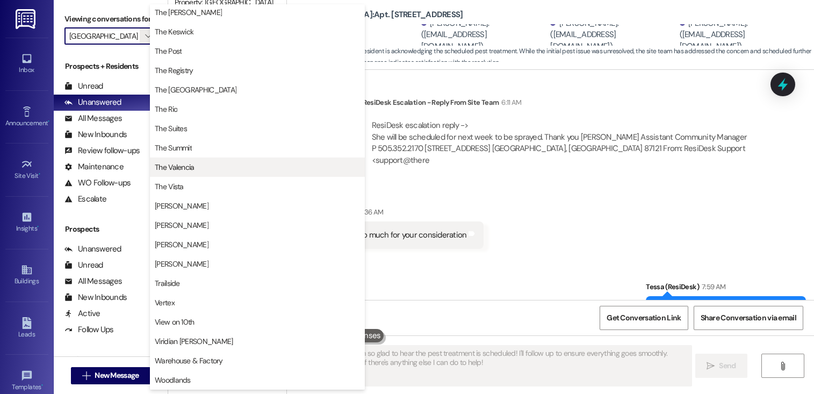
click at [196, 164] on span "The Valencia" at bounding box center [257, 167] width 205 height 11
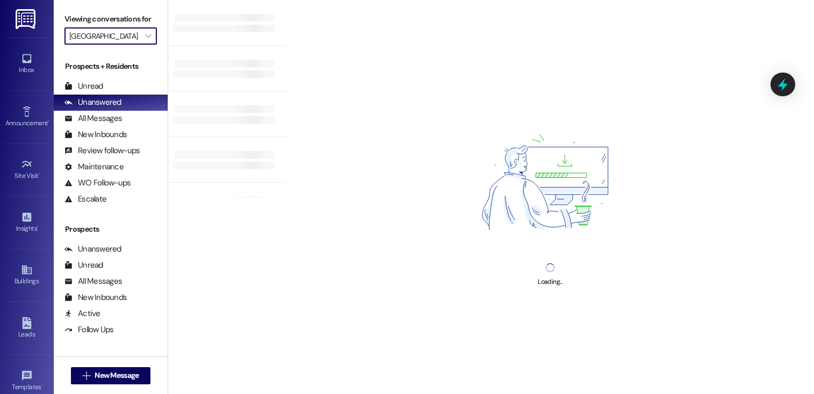
type input "The Valencia"
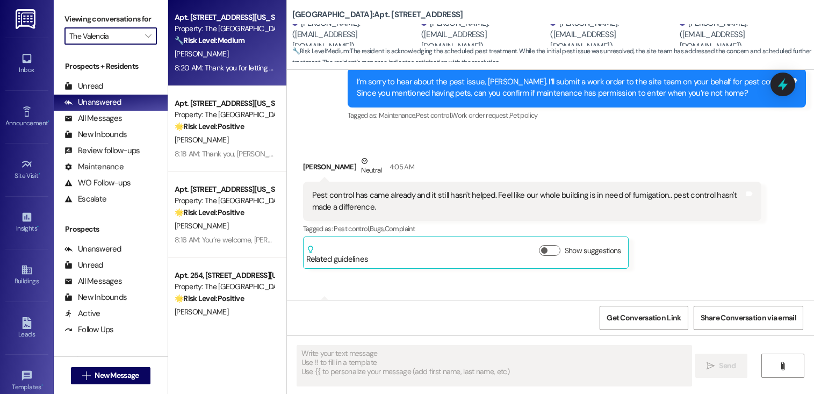
type textarea "Fetching suggested responses. Please feel free to read through the conversation…"
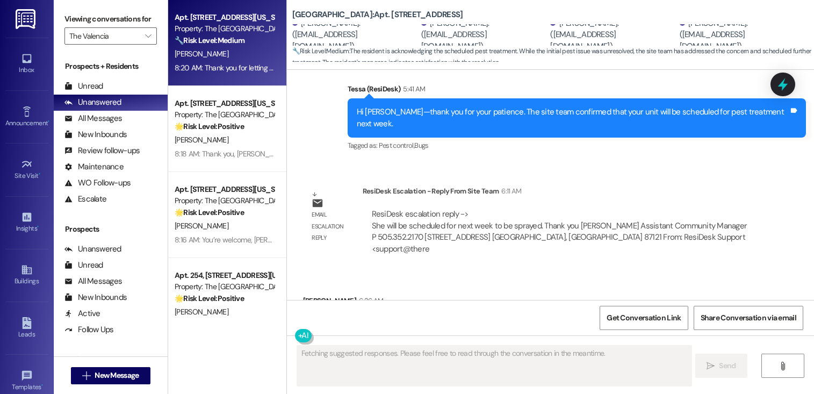
click at [199, 74] on div "8:20 AM: Thank you for letting me know, Judith—I appreciate the update. Please …" at bounding box center [225, 67] width 102 height 13
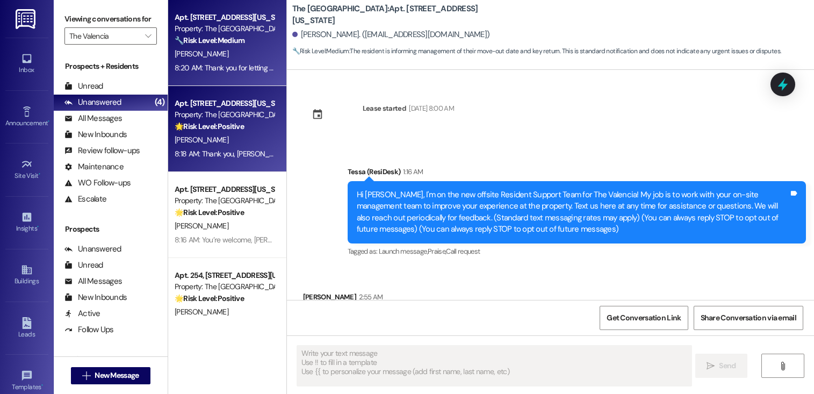
click at [204, 142] on div "M. Quintero" at bounding box center [225, 139] width 102 height 13
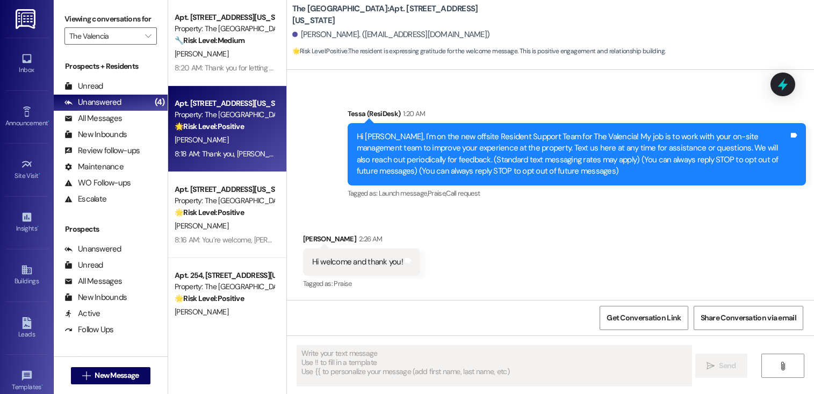
type textarea "Fetching suggested responses. Please feel free to read through the conversation…"
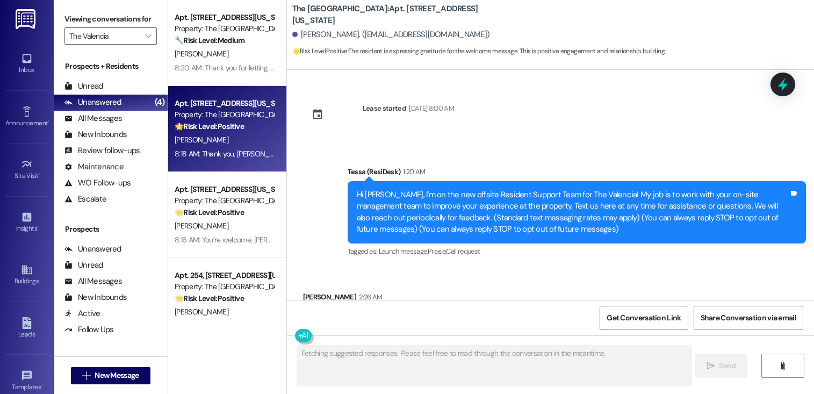
scroll to position [149, 0]
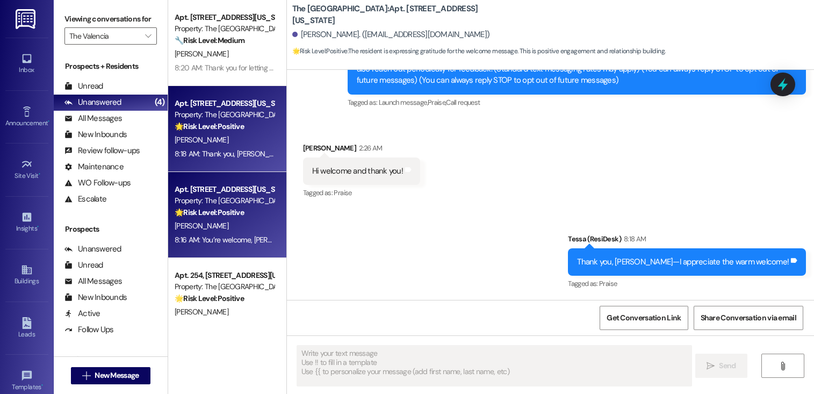
click at [179, 205] on div "Property: The Valencia" at bounding box center [224, 200] width 99 height 11
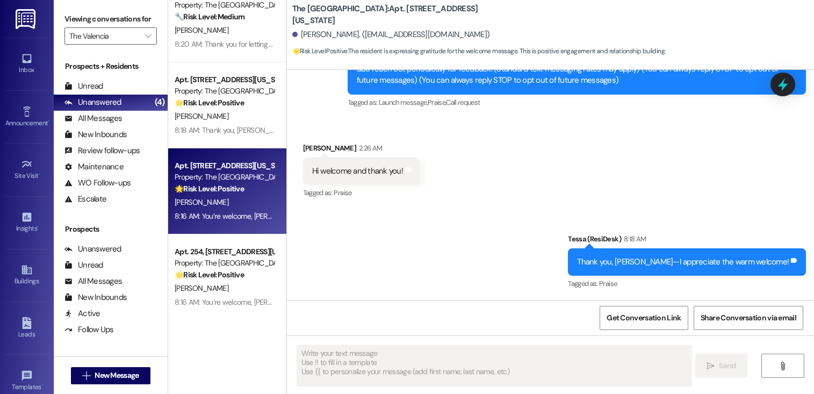
scroll to position [26, 0]
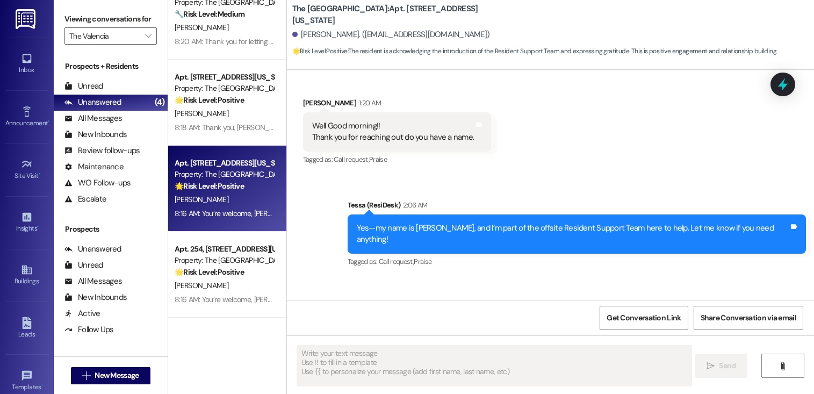
type textarea "Fetching suggested responses. Please feel free to read through the conversation…"
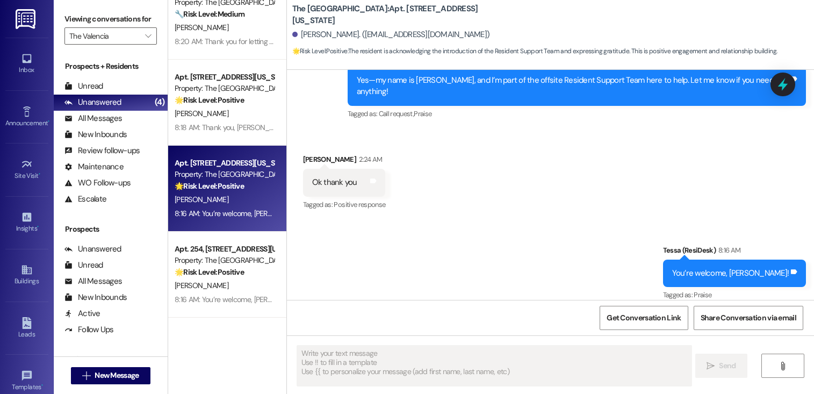
scroll to position [0, 0]
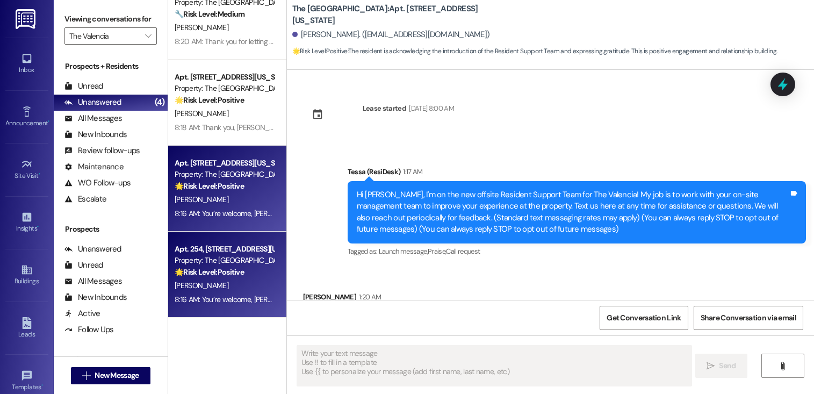
click at [217, 265] on div "Property: The Valencia" at bounding box center [224, 260] width 99 height 11
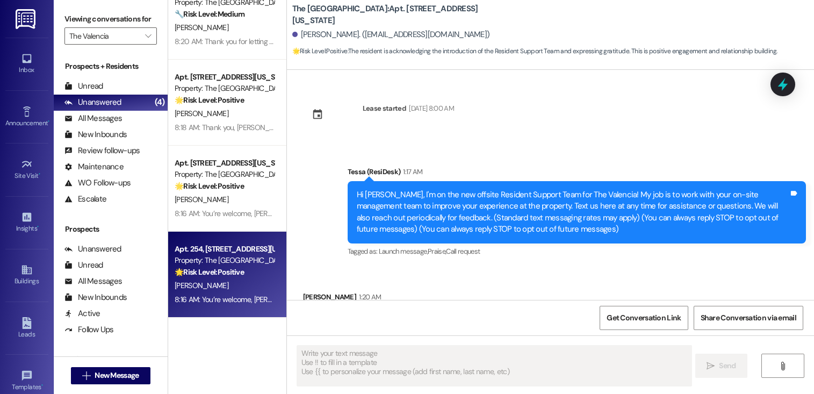
type textarea "Fetching suggested responses. Please feel free to read through the conversation…"
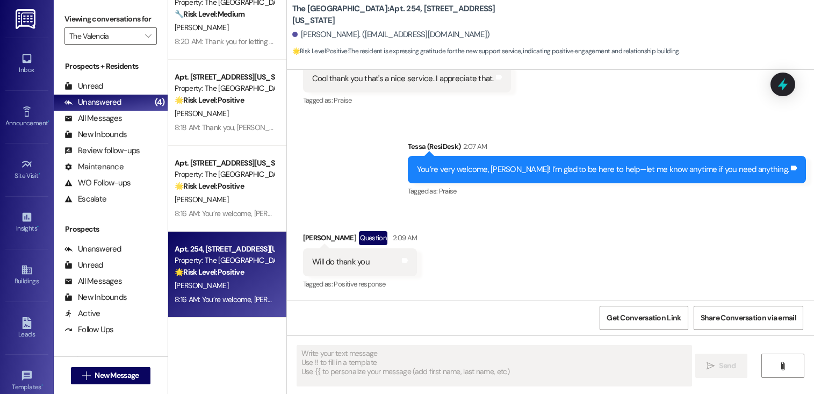
type textarea "Fetching suggested responses. Please feel free to read through the conversation…"
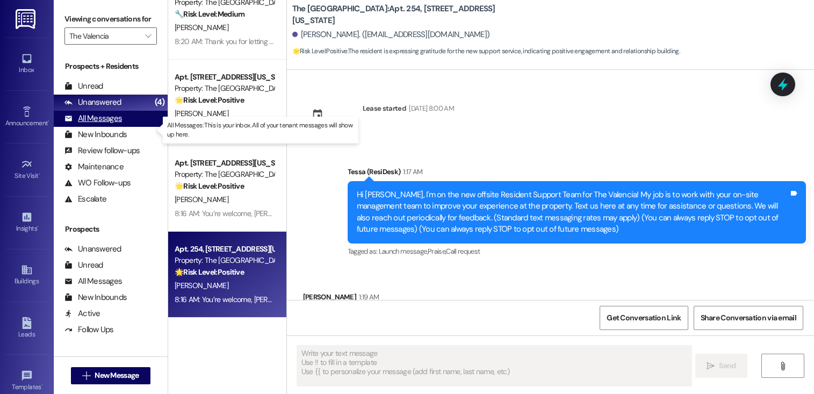
click at [109, 124] on div "All Messages" at bounding box center [92, 118] width 57 height 11
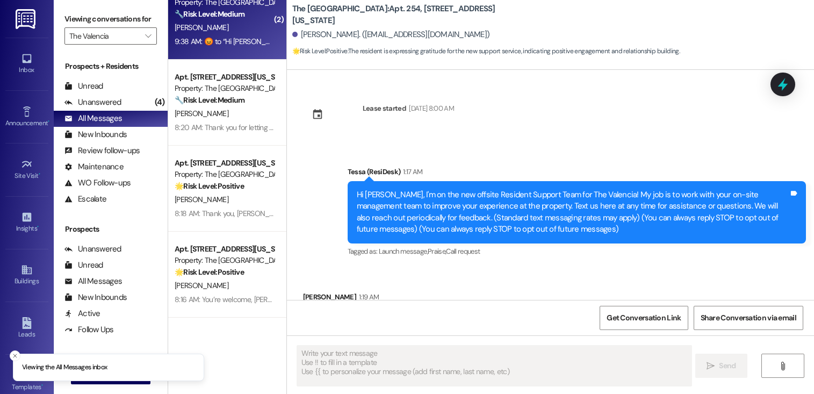
click at [204, 41] on div "9:38 AM:  ​😡​ to “ Hi Bryan, I'm on the new offsite Resident Support Team for T…" at bounding box center [803, 42] width 1257 height 10
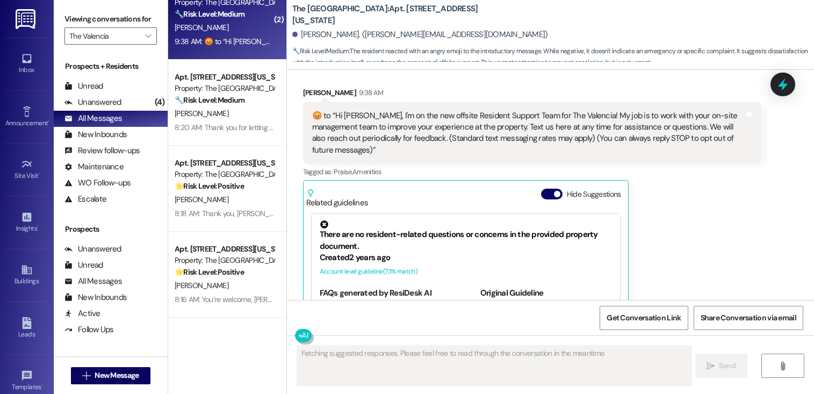
scroll to position [446, 0]
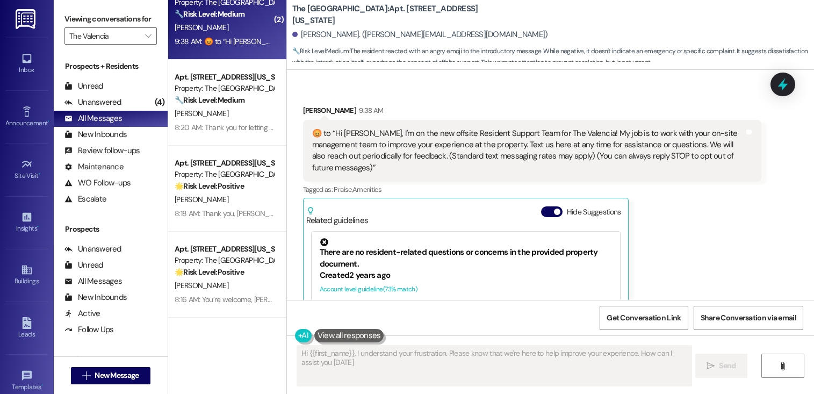
type textarea "Hi {{first_name}}, I understand your frustration. Please know that we're here t…"
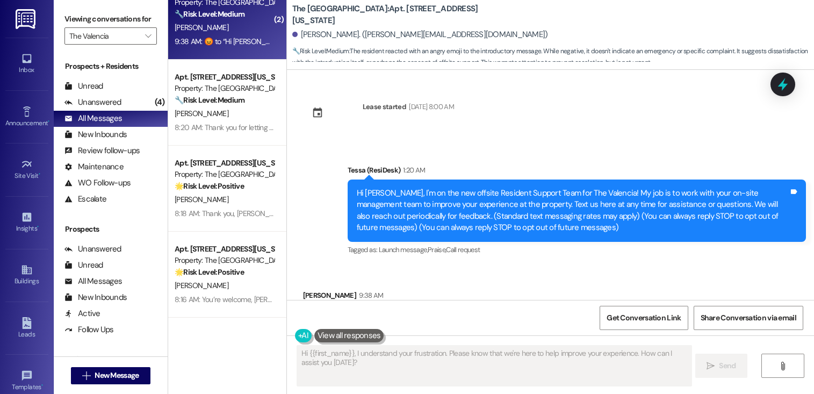
scroll to position [0, 0]
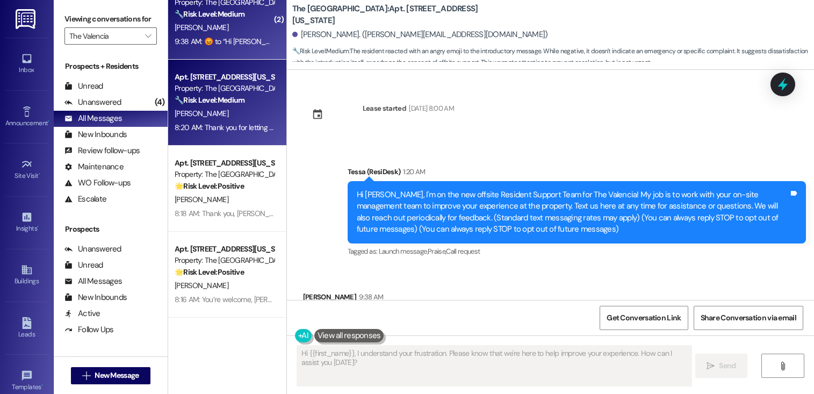
click at [234, 109] on div "J. Schurkamp" at bounding box center [225, 113] width 102 height 13
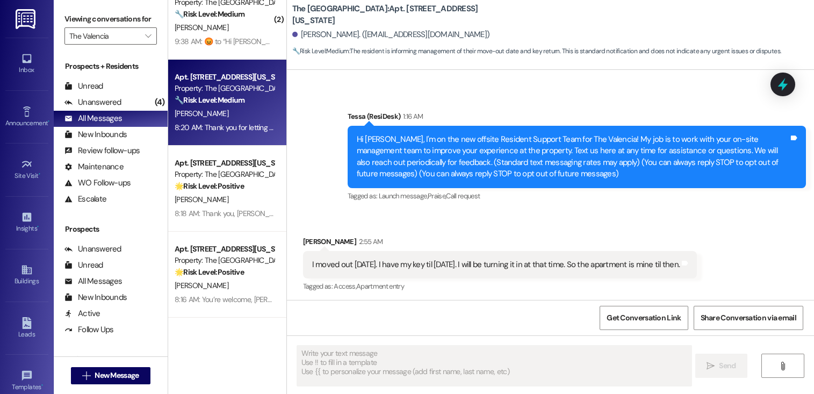
scroll to position [58, 0]
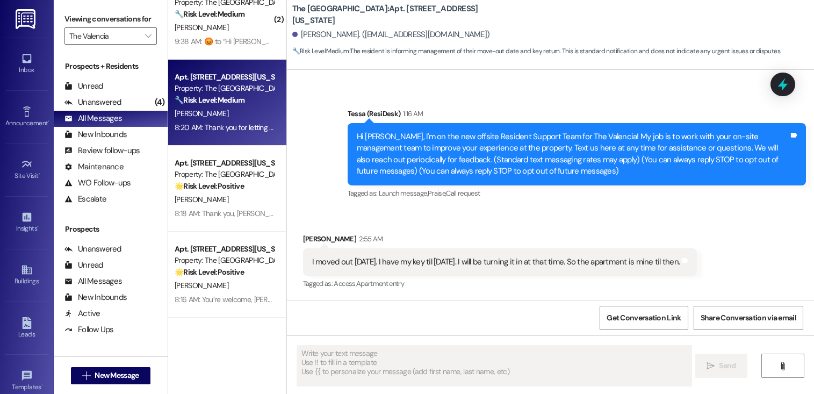
type textarea "Fetching suggested responses. Please feel free to read through the conversation…"
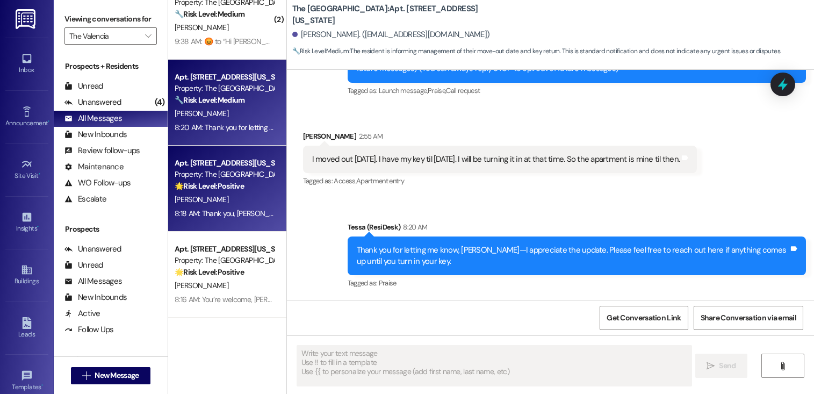
click at [232, 190] on strong "🌟 Risk Level: Positive" at bounding box center [209, 186] width 69 height 10
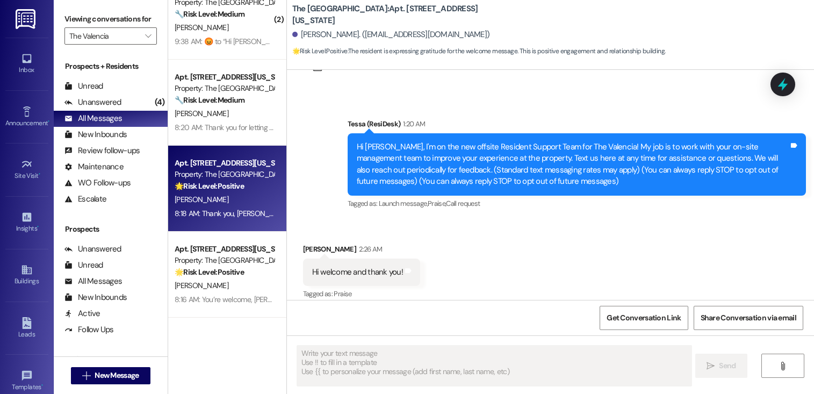
scroll to position [58, 0]
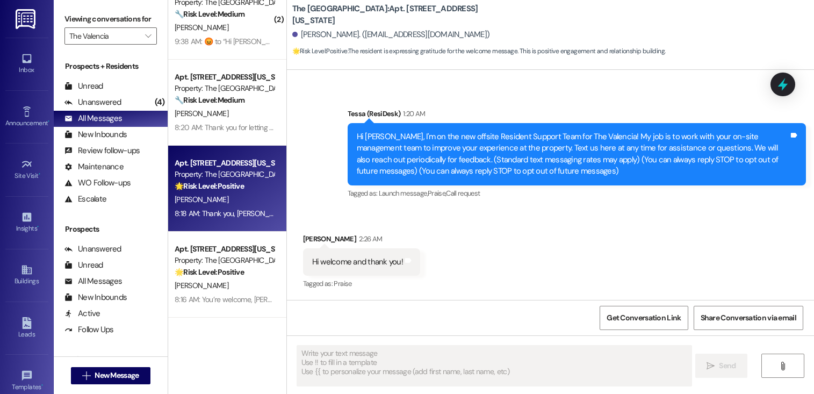
type textarea "Fetching suggested responses. Please feel free to read through the conversation…"
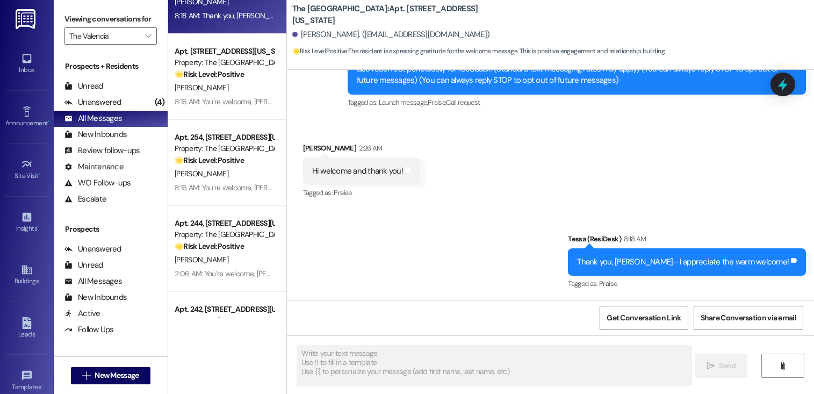
scroll to position [219, 0]
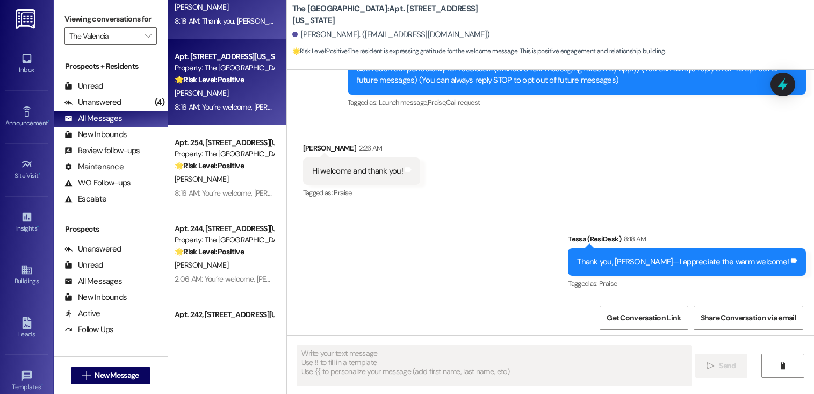
click at [233, 93] on div "R. Mata" at bounding box center [225, 92] width 102 height 13
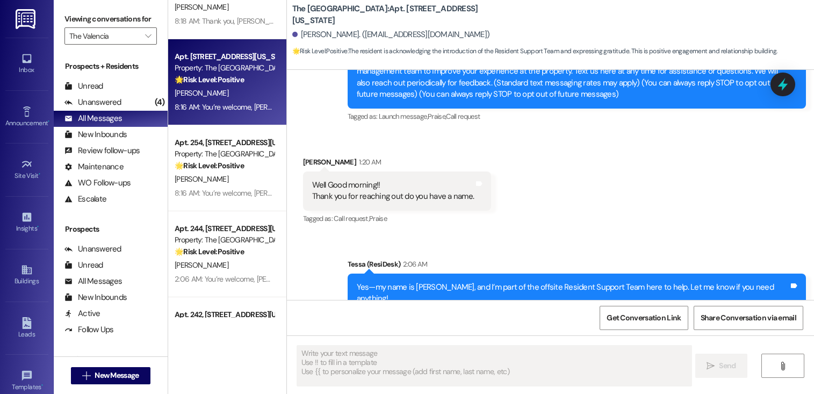
type textarea "Fetching suggested responses. Please feel free to read through the conversation…"
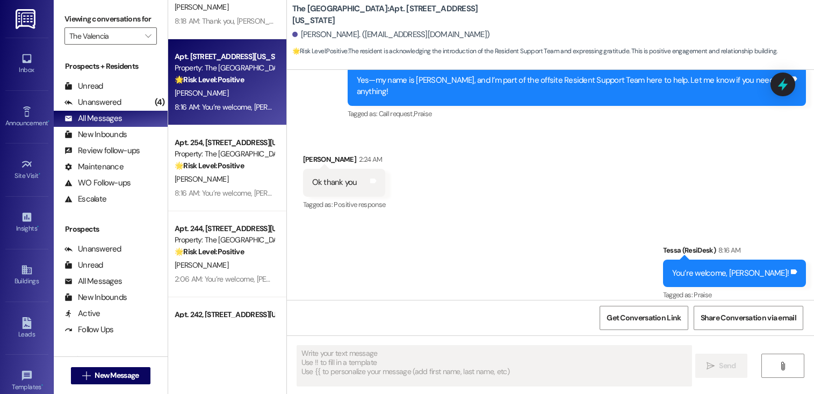
scroll to position [0, 0]
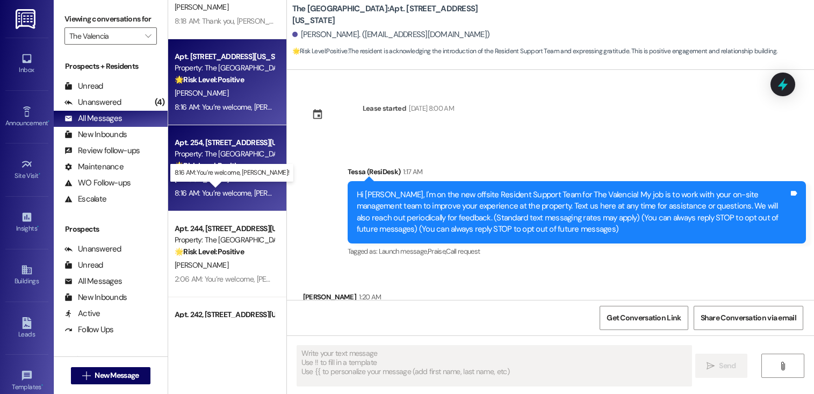
click at [222, 194] on div "8:16 AM: You’re welcome, Jerry! 8:16 AM: You’re welcome, Jerry!" at bounding box center [242, 193] width 135 height 10
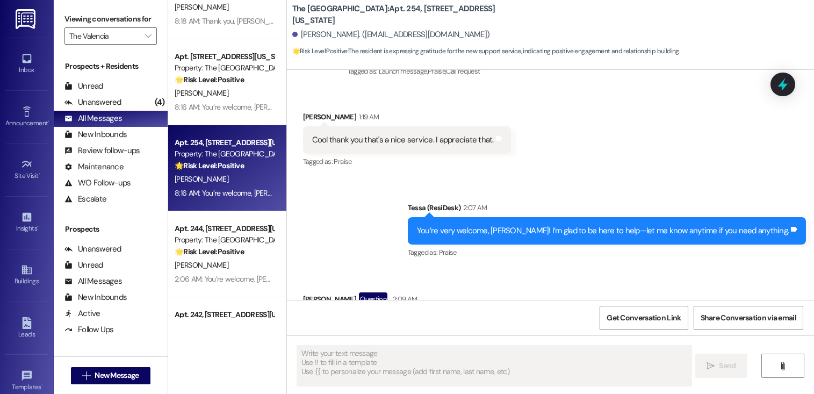
type textarea "Fetching suggested responses. Please feel free to read through the conversation…"
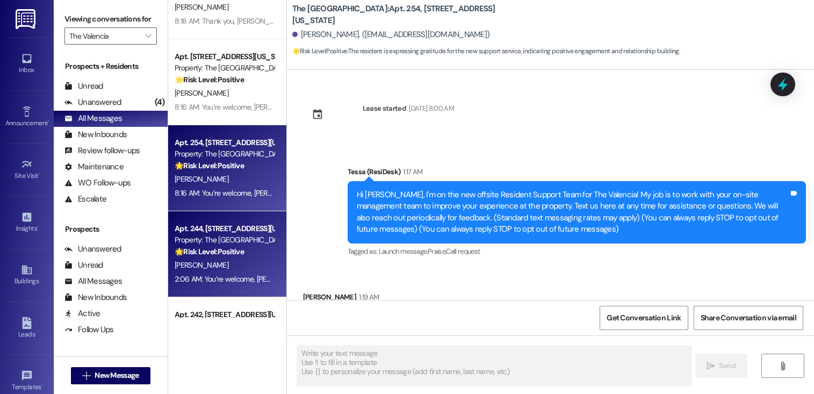
click at [243, 253] on div "🌟 Risk Level: Positive The resident is simply acknowledging the introductory me…" at bounding box center [224, 251] width 99 height 11
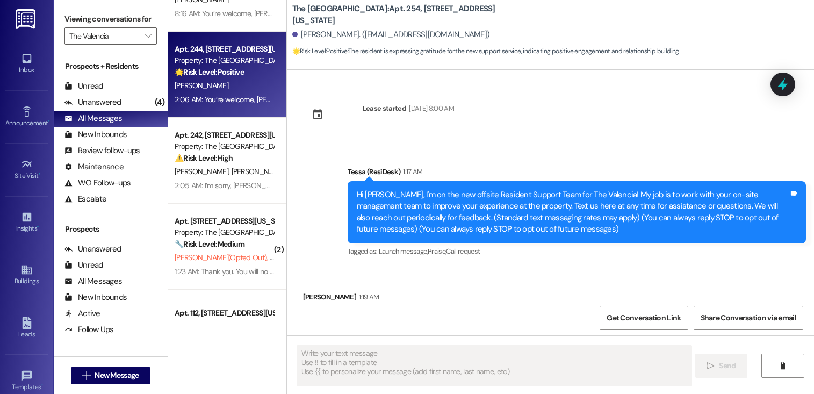
scroll to position [429, 0]
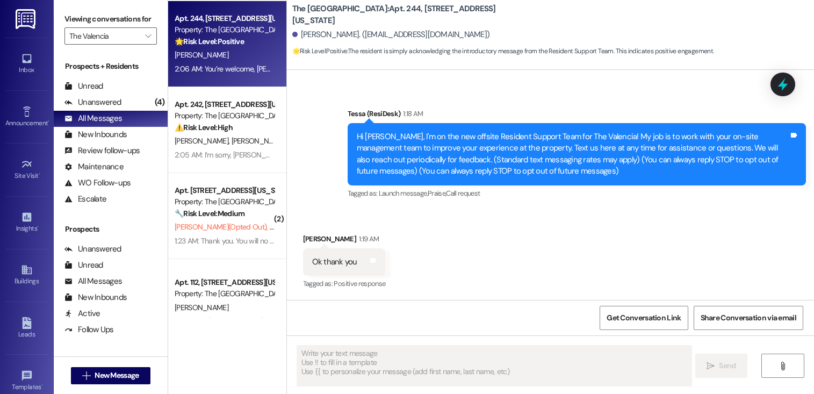
type textarea "Fetching suggested responses. Please feel free to read through the conversation…"
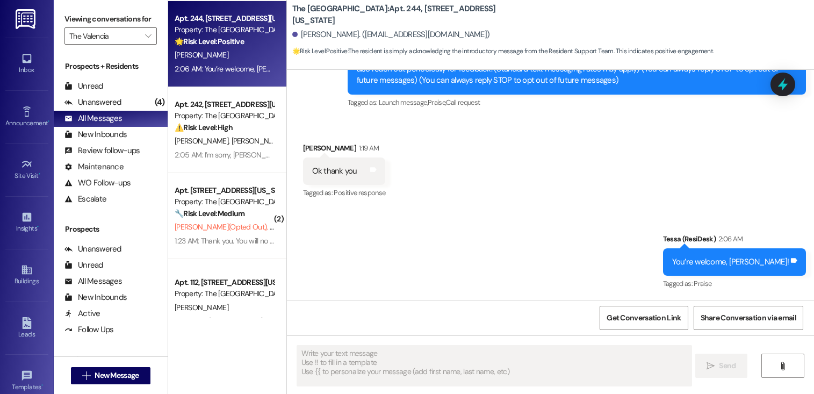
scroll to position [0, 0]
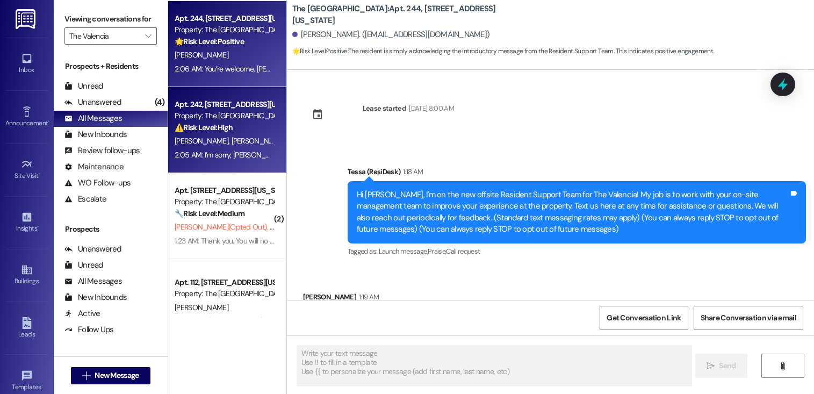
click at [234, 142] on span "T. Traweek" at bounding box center [258, 141] width 54 height 10
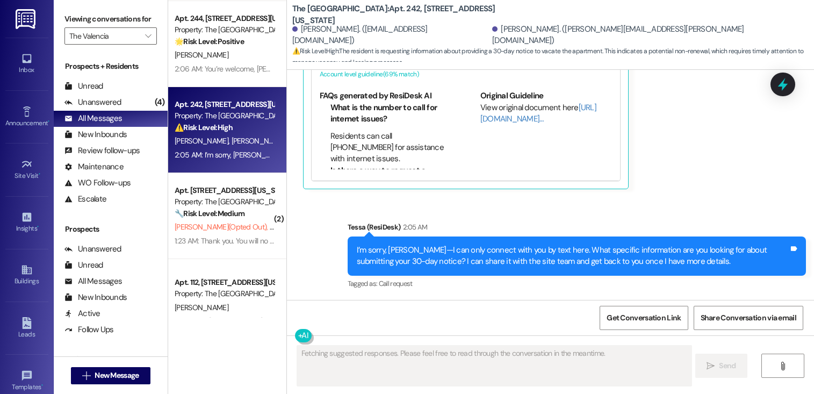
scroll to position [17, 0]
type textarea "Hi {{first_name}}, I understand you're looking for info on submitting a 30-day …"
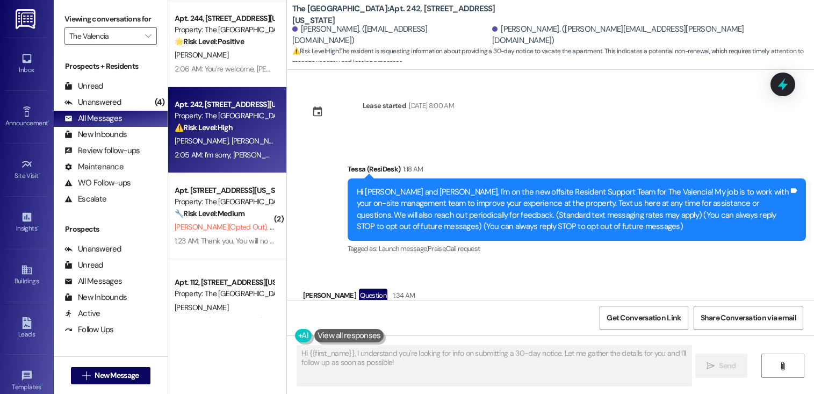
scroll to position [0, 0]
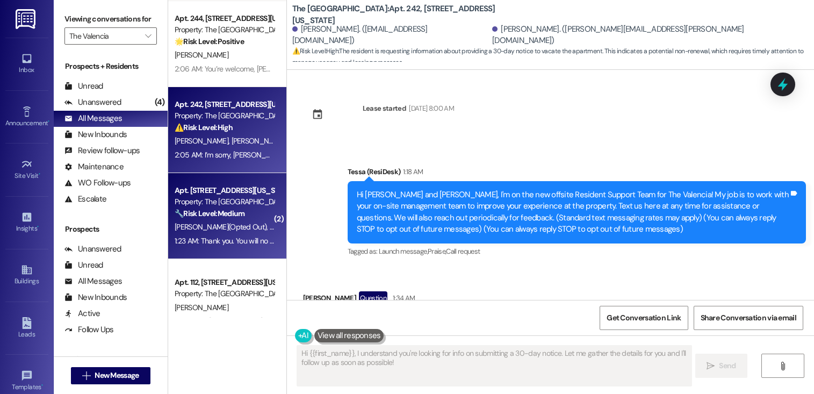
click at [233, 210] on strong "🔧 Risk Level: Medium" at bounding box center [210, 213] width 70 height 10
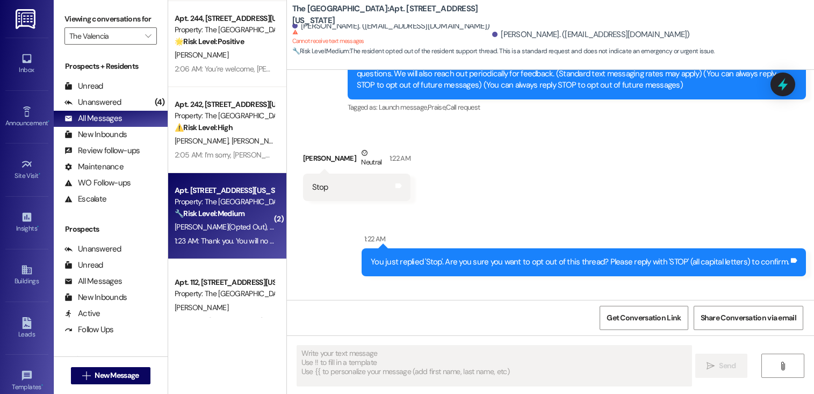
type textarea "Fetching suggested responses. Please feel free to read through the conversation…"
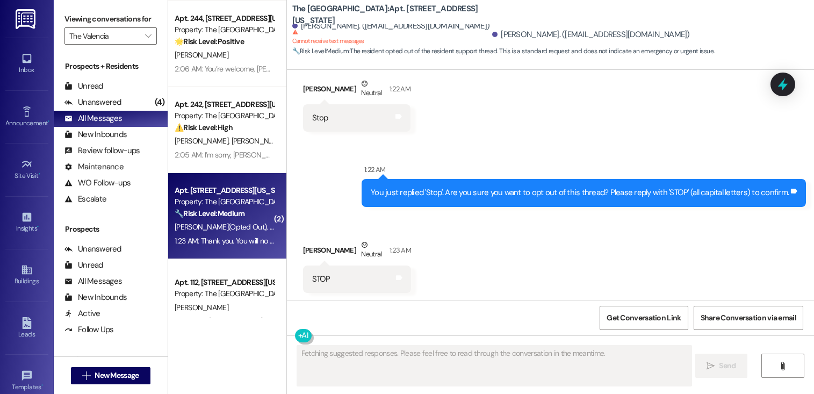
scroll to position [214, 0]
